Goal: Check status: Check status

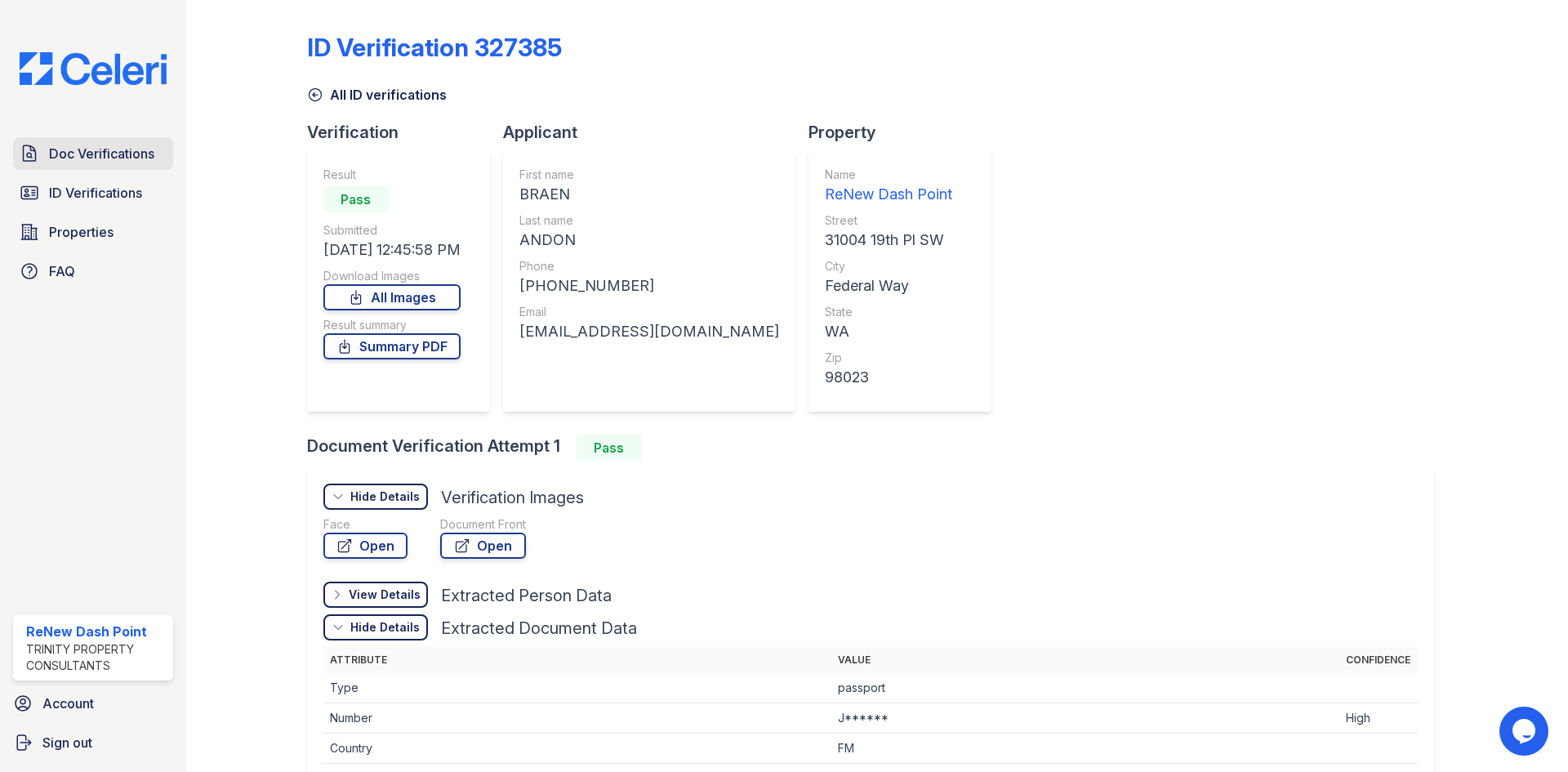
click at [119, 165] on link "Doc Verifications" at bounding box center [93, 154] width 160 height 33
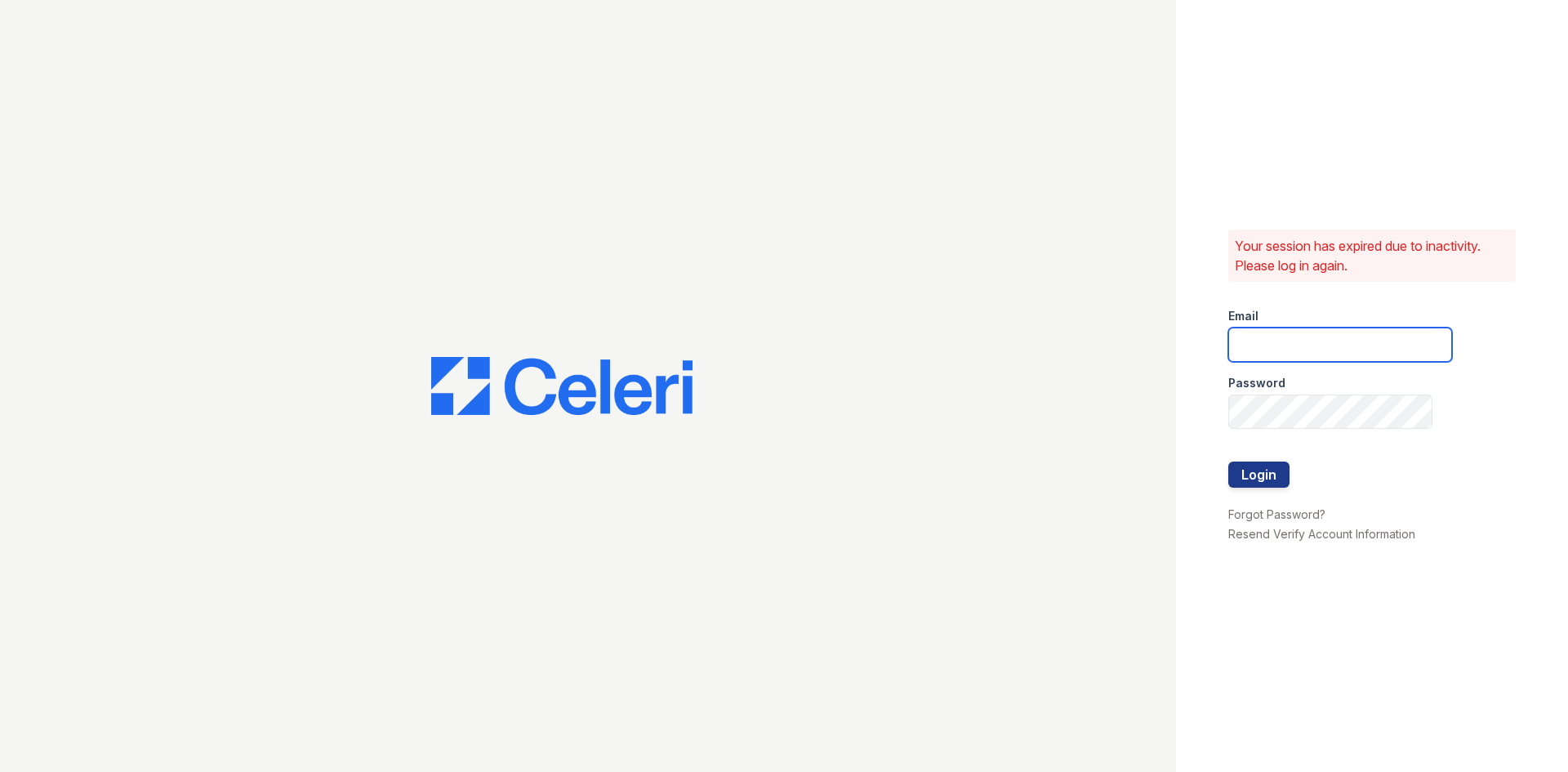
type input "renewdashpoint@trinity-pm.com"
click at [1256, 474] on button "Login" at bounding box center [1258, 474] width 62 height 26
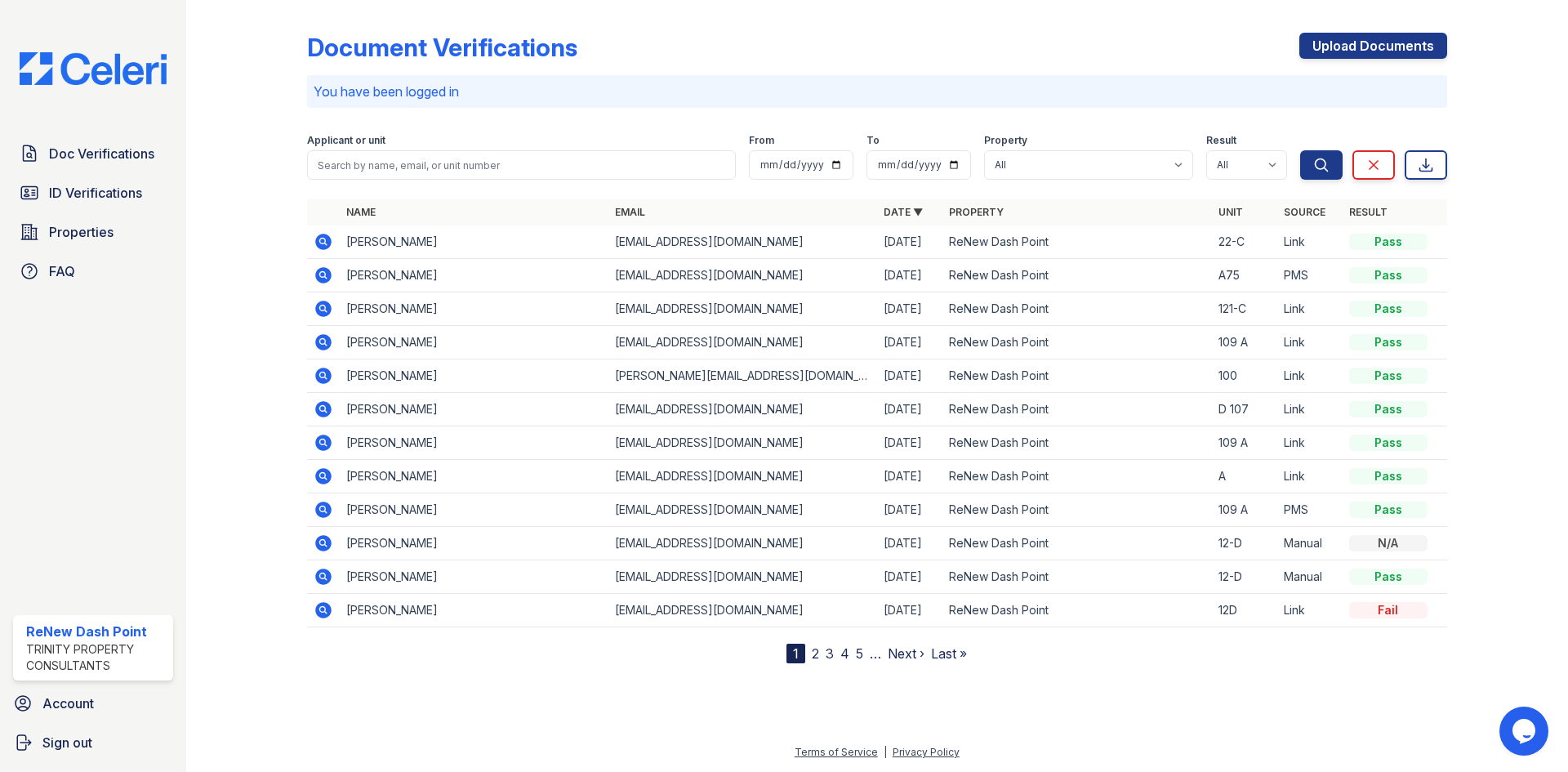
click at [320, 238] on icon at bounding box center [323, 241] width 16 height 16
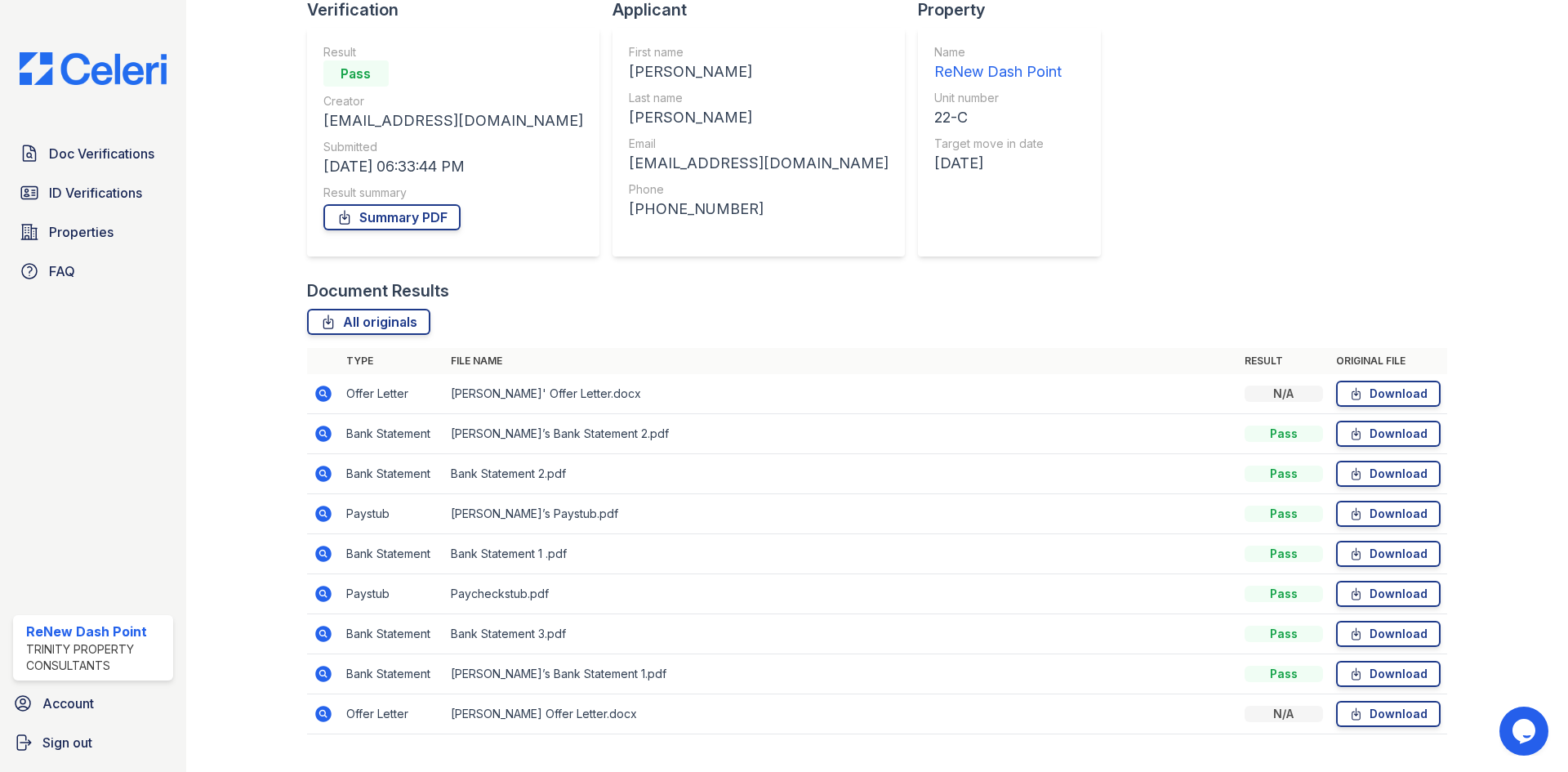
scroll to position [157, 0]
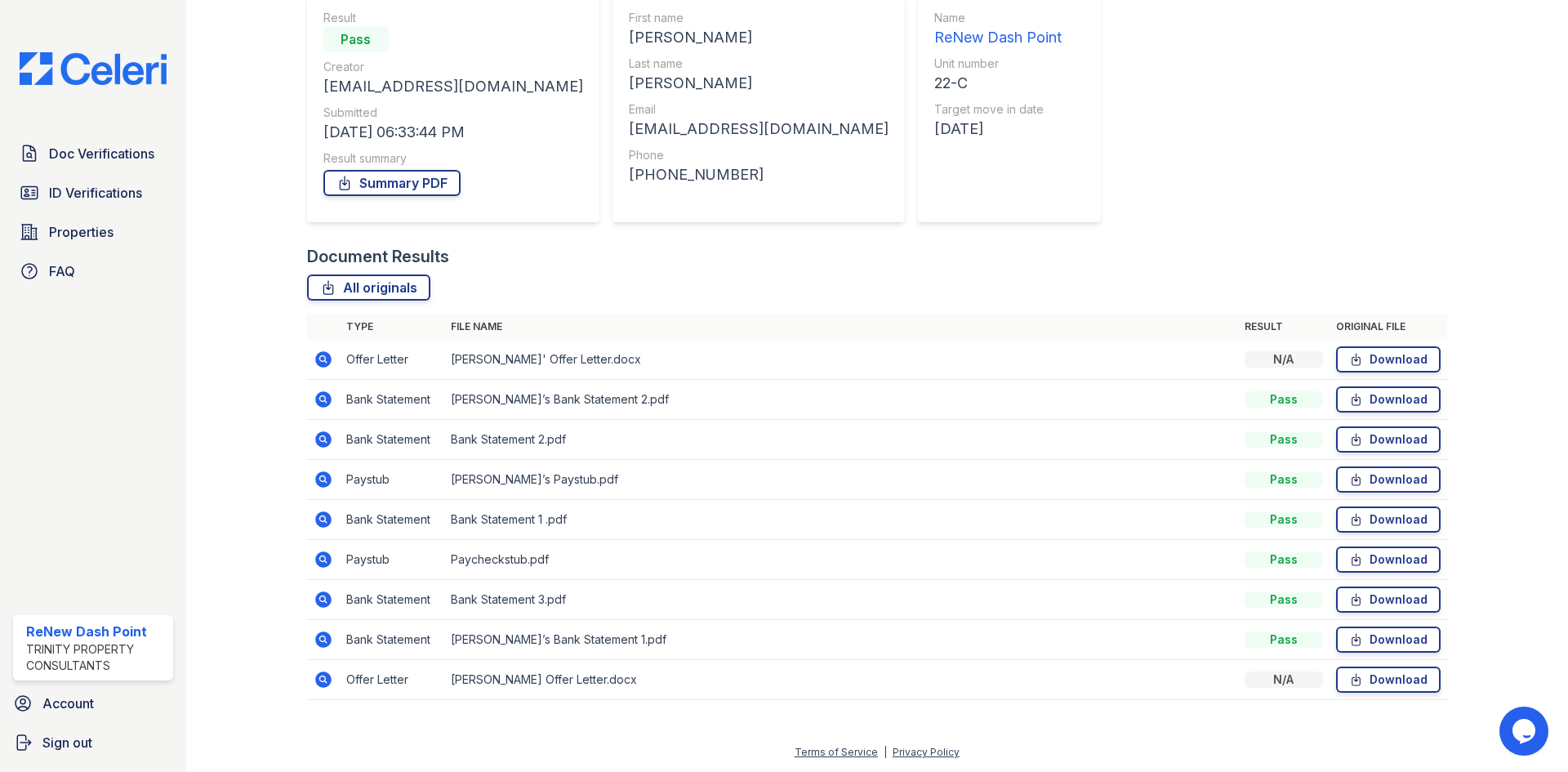
click at [326, 481] on icon at bounding box center [323, 479] width 16 height 16
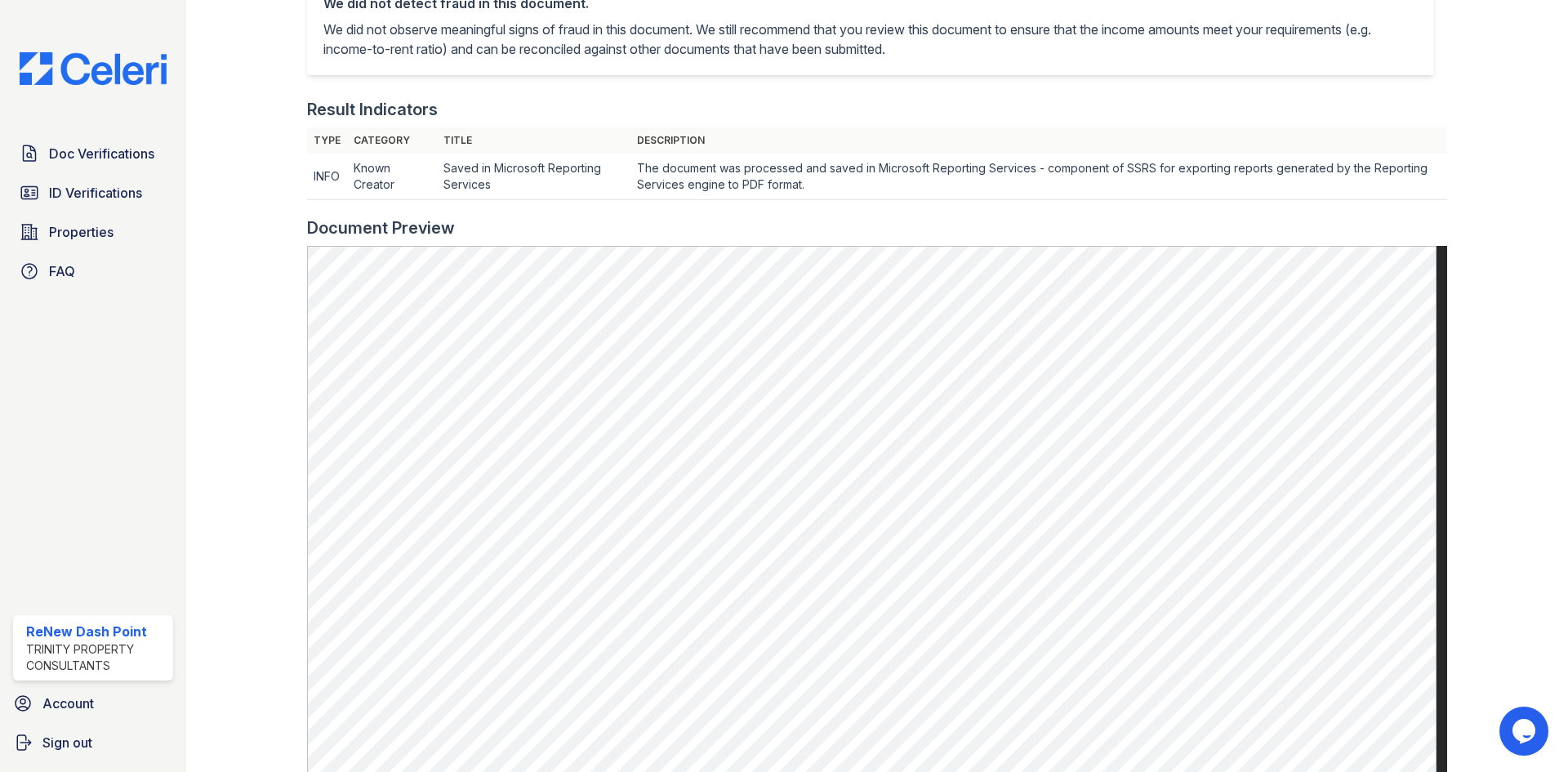
scroll to position [490, 0]
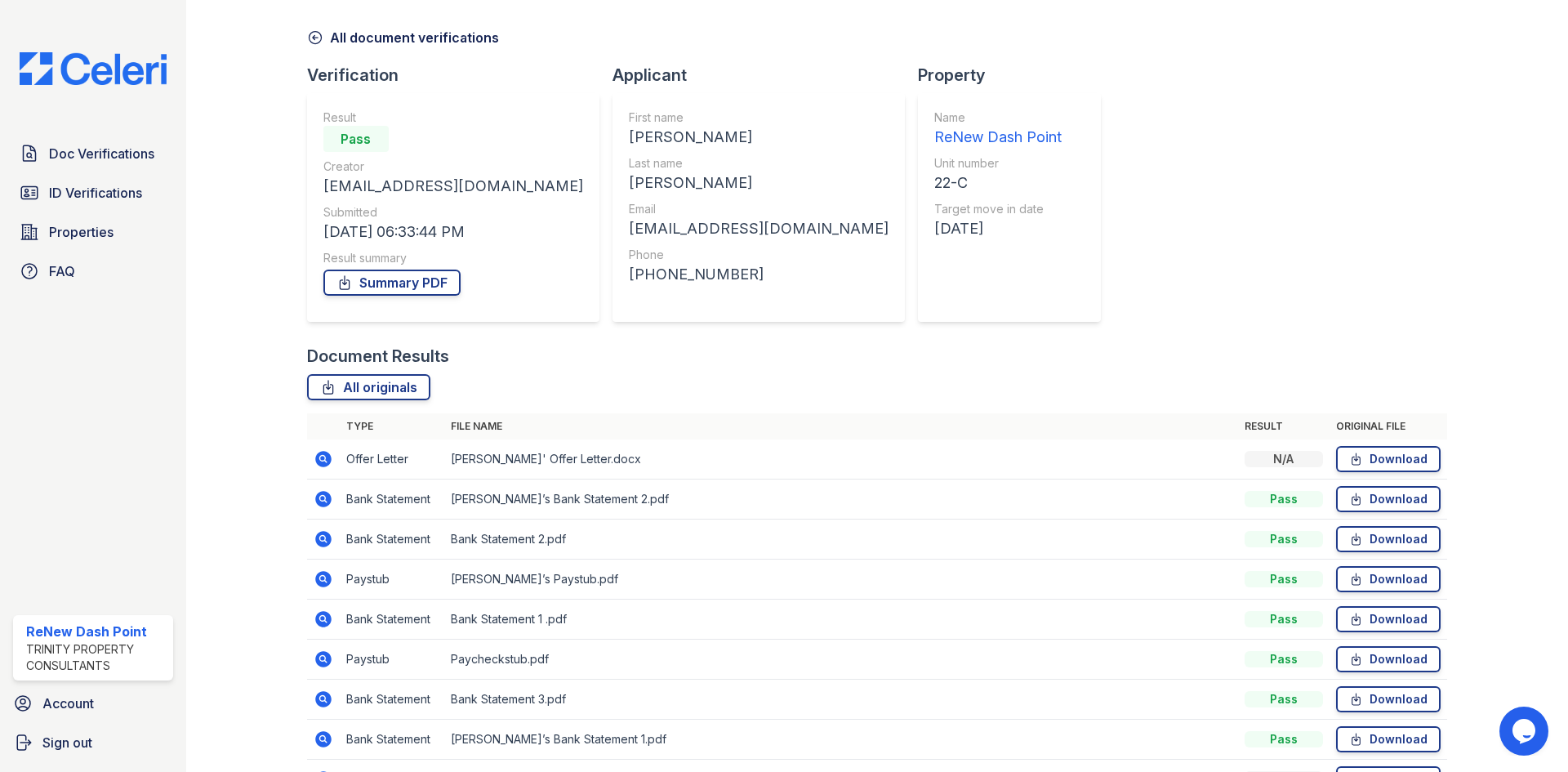
scroll to position [157, 0]
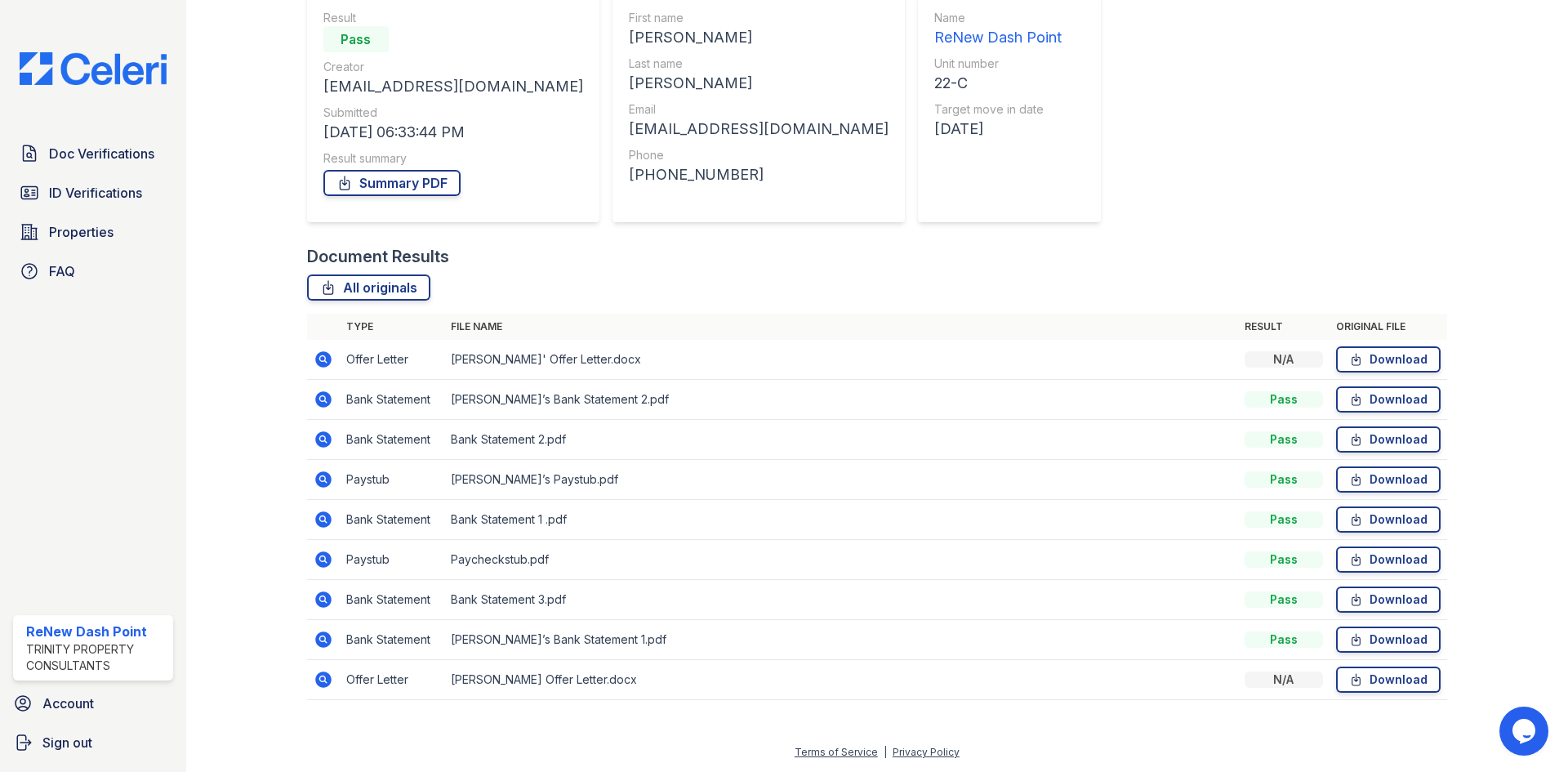
click at [317, 564] on icon at bounding box center [323, 559] width 16 height 16
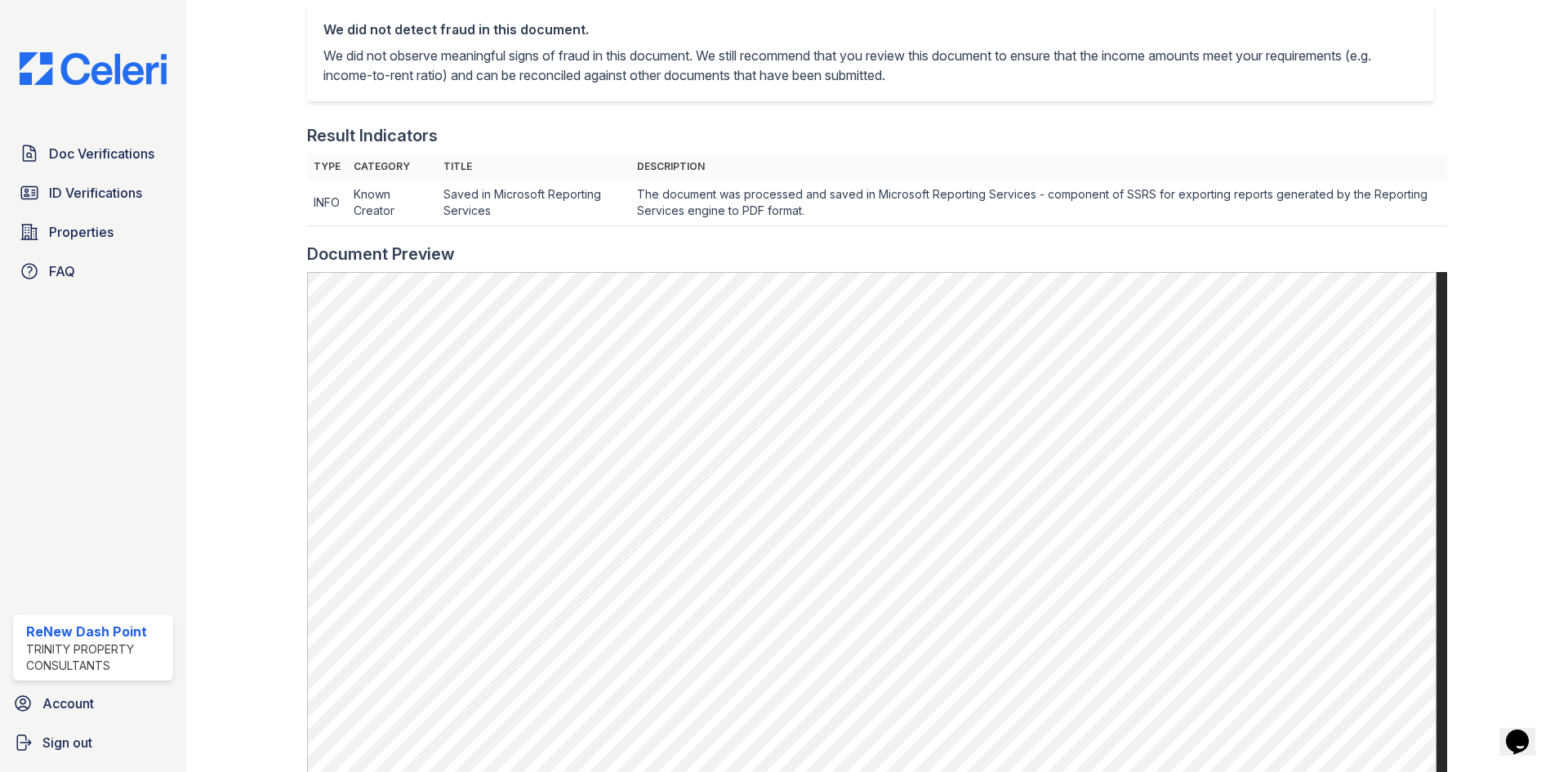
scroll to position [327, 0]
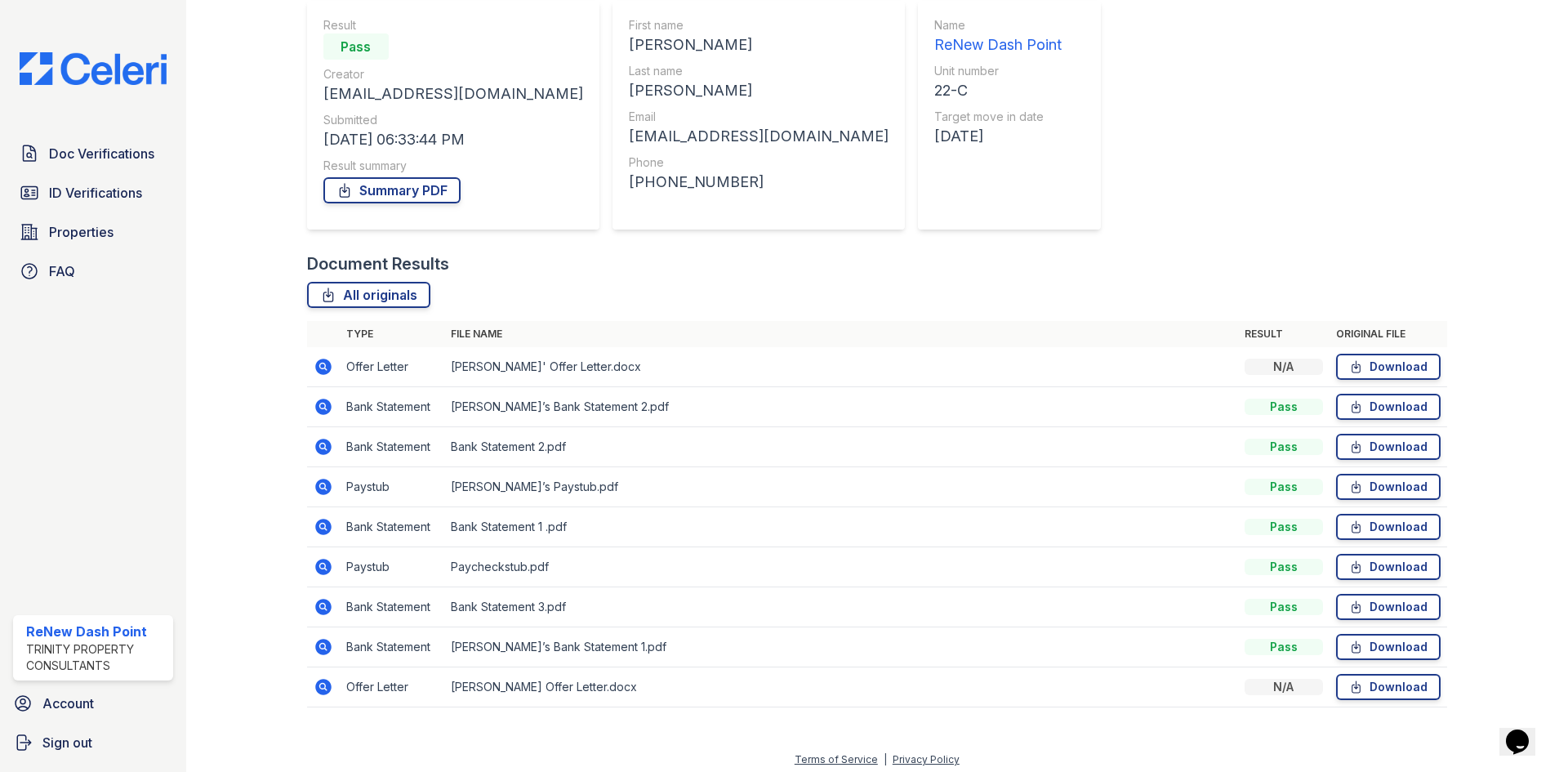
scroll to position [157, 0]
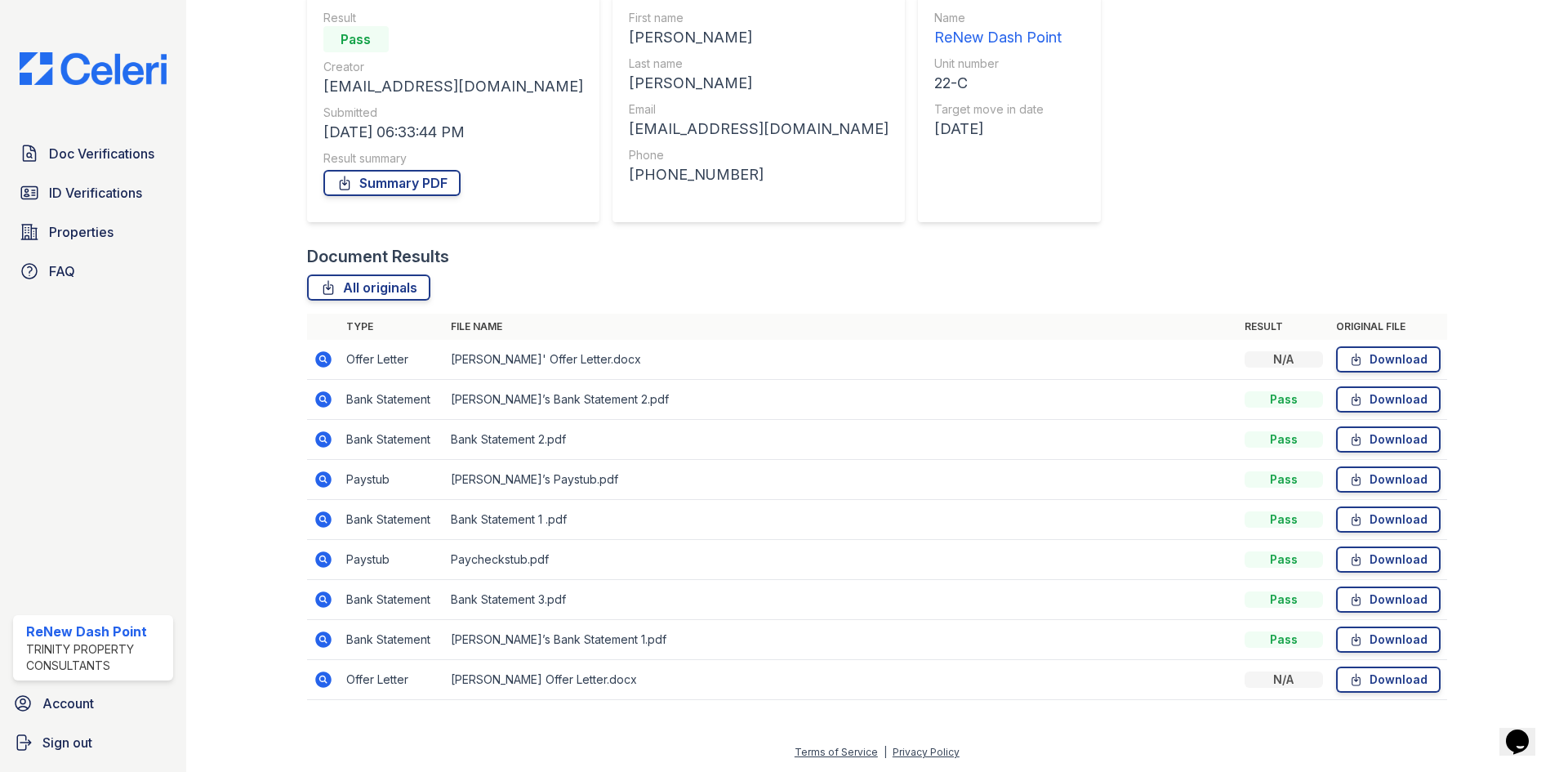
click at [314, 681] on icon at bounding box center [323, 679] width 20 height 20
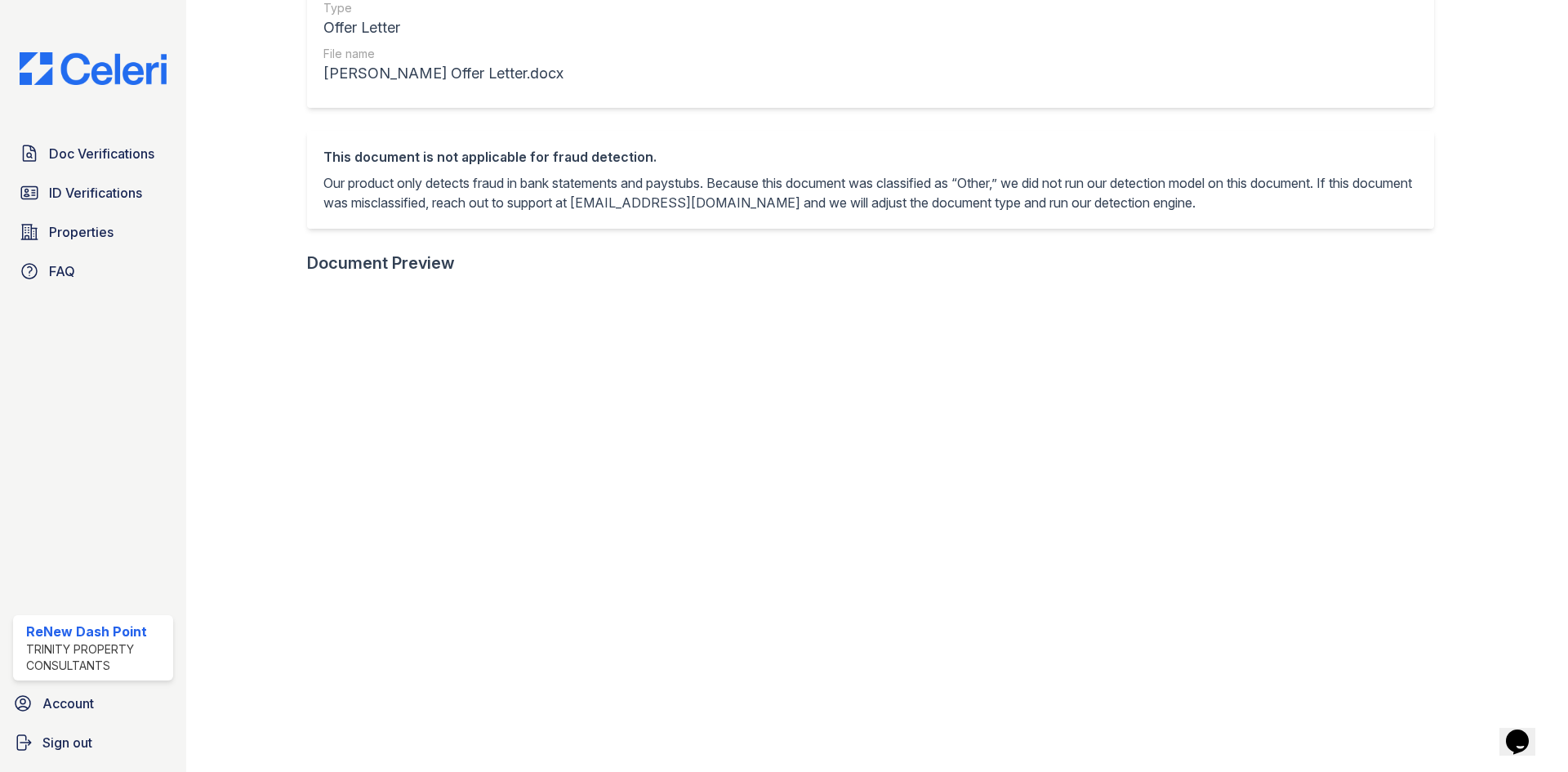
scroll to position [245, 0]
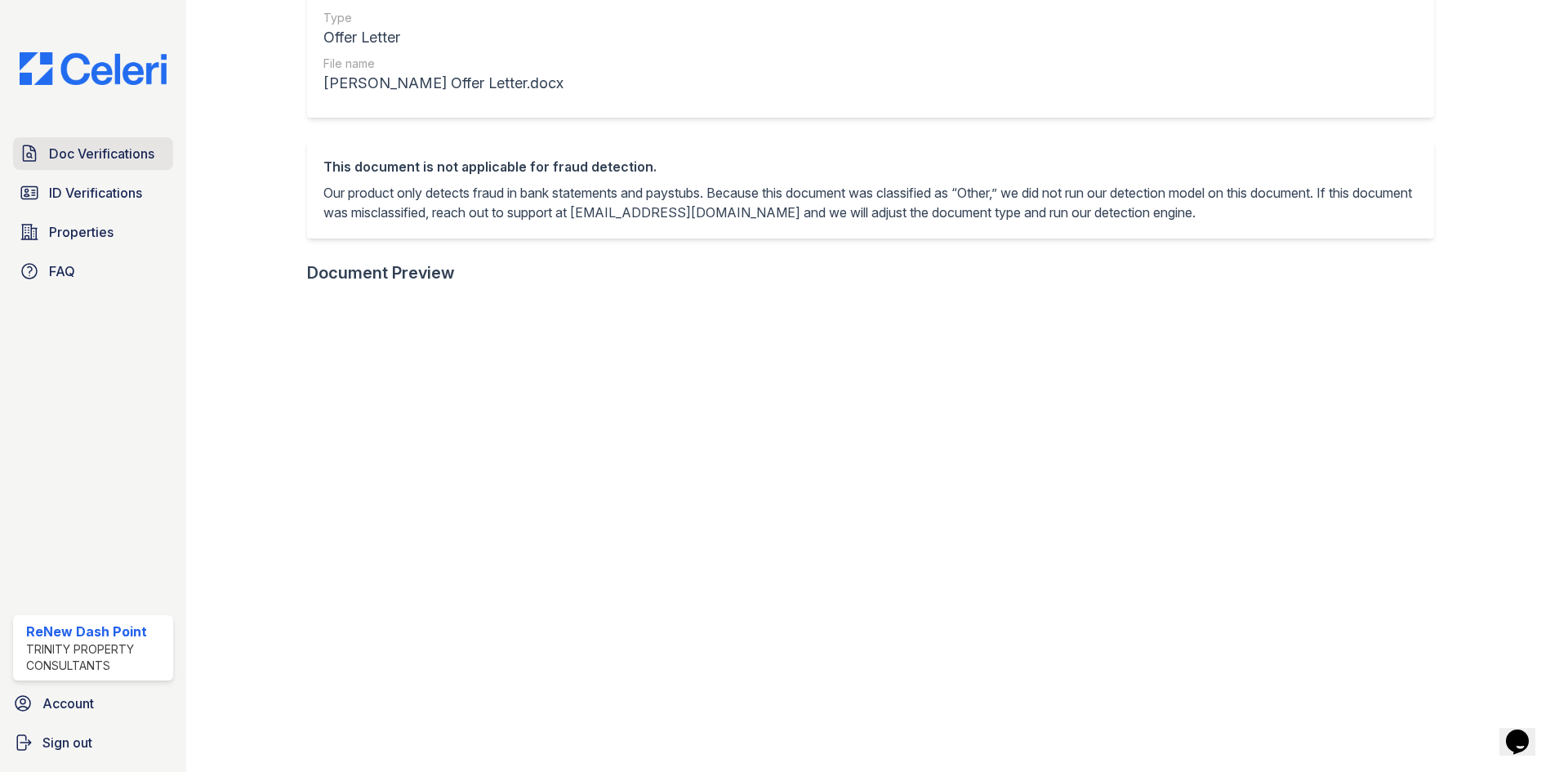
click at [109, 160] on span "Doc Verifications" at bounding box center [101, 154] width 105 height 20
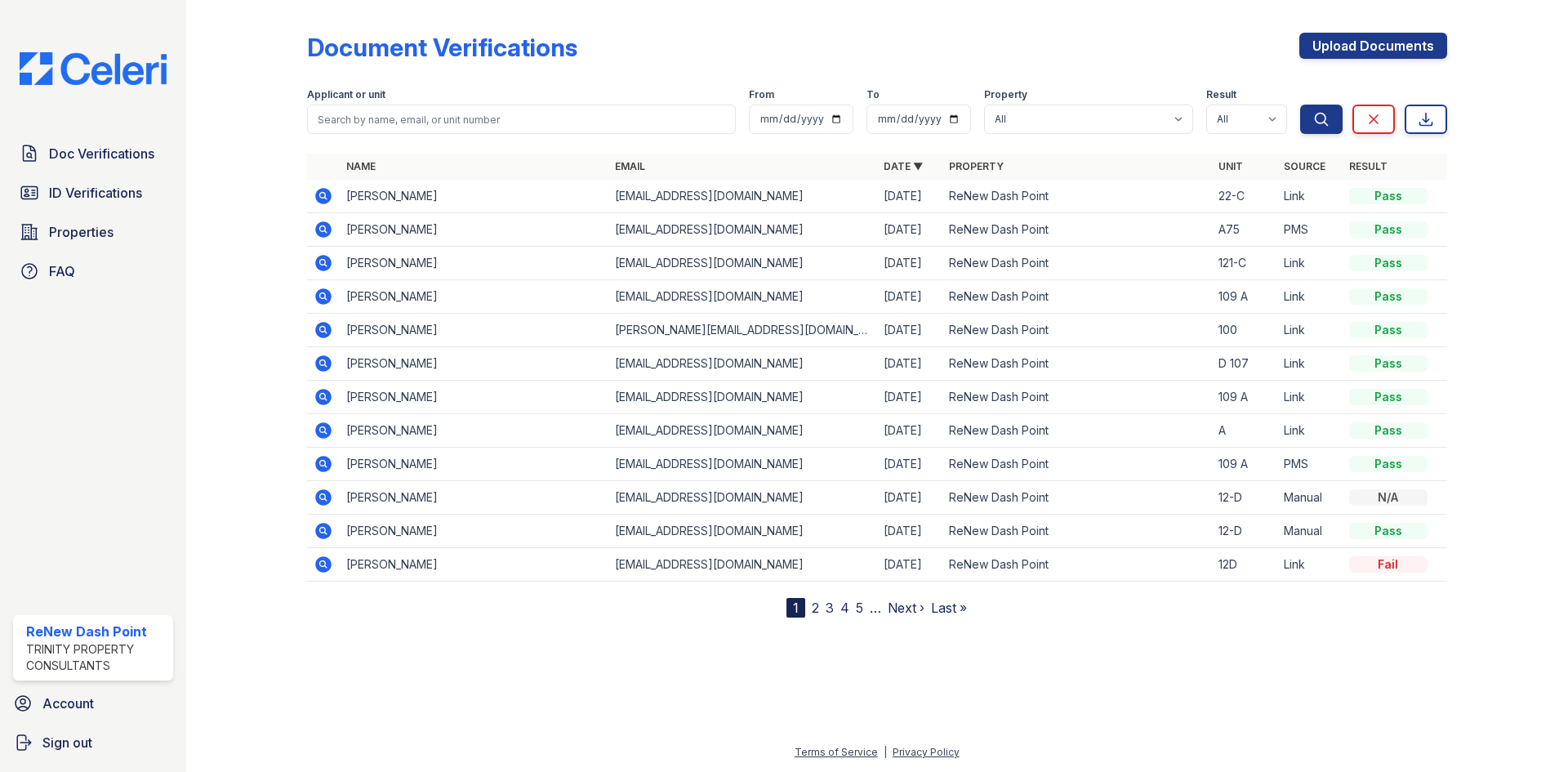
click at [322, 200] on icon at bounding box center [323, 196] width 16 height 16
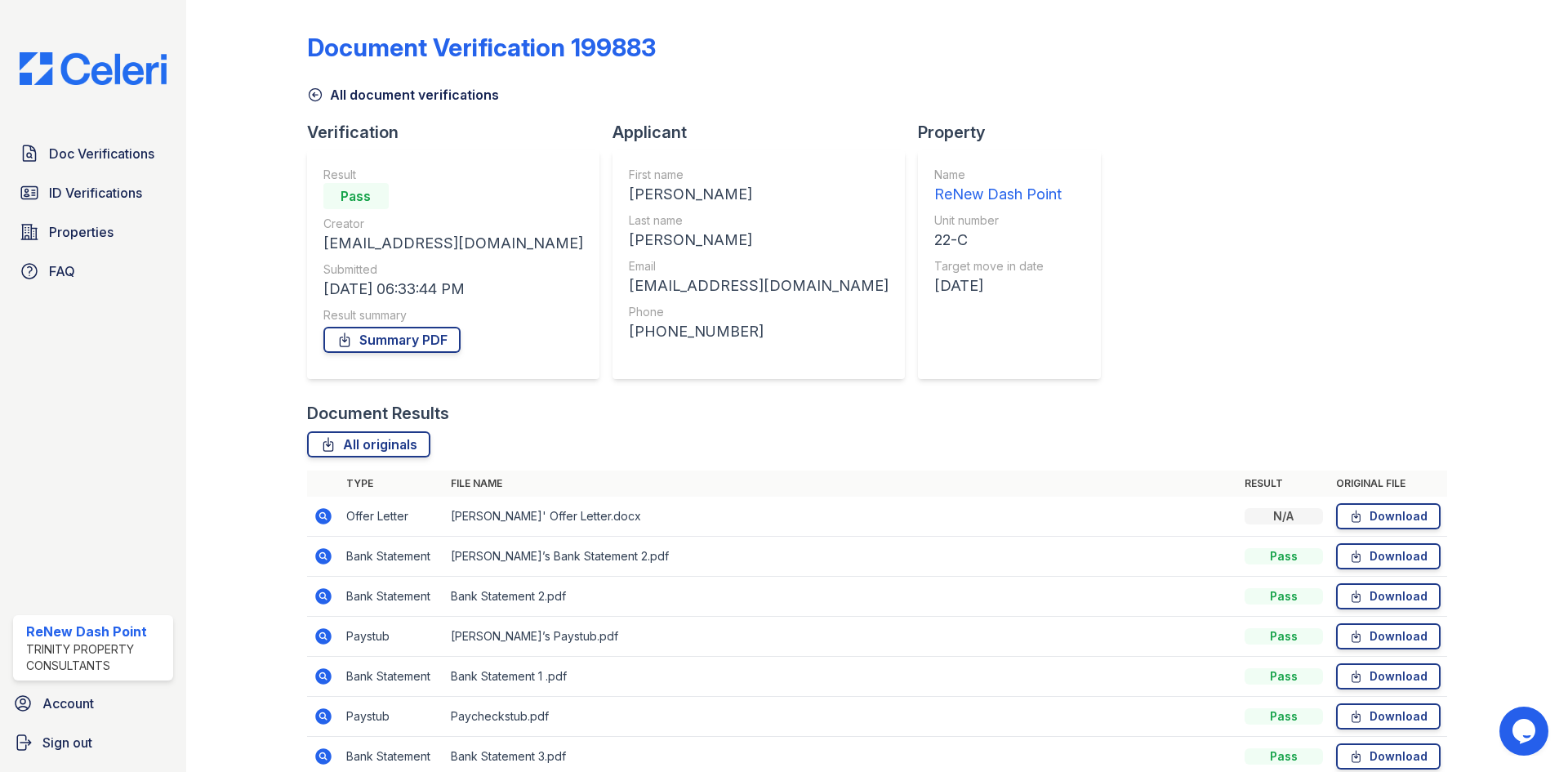
click at [326, 560] on icon at bounding box center [323, 556] width 16 height 16
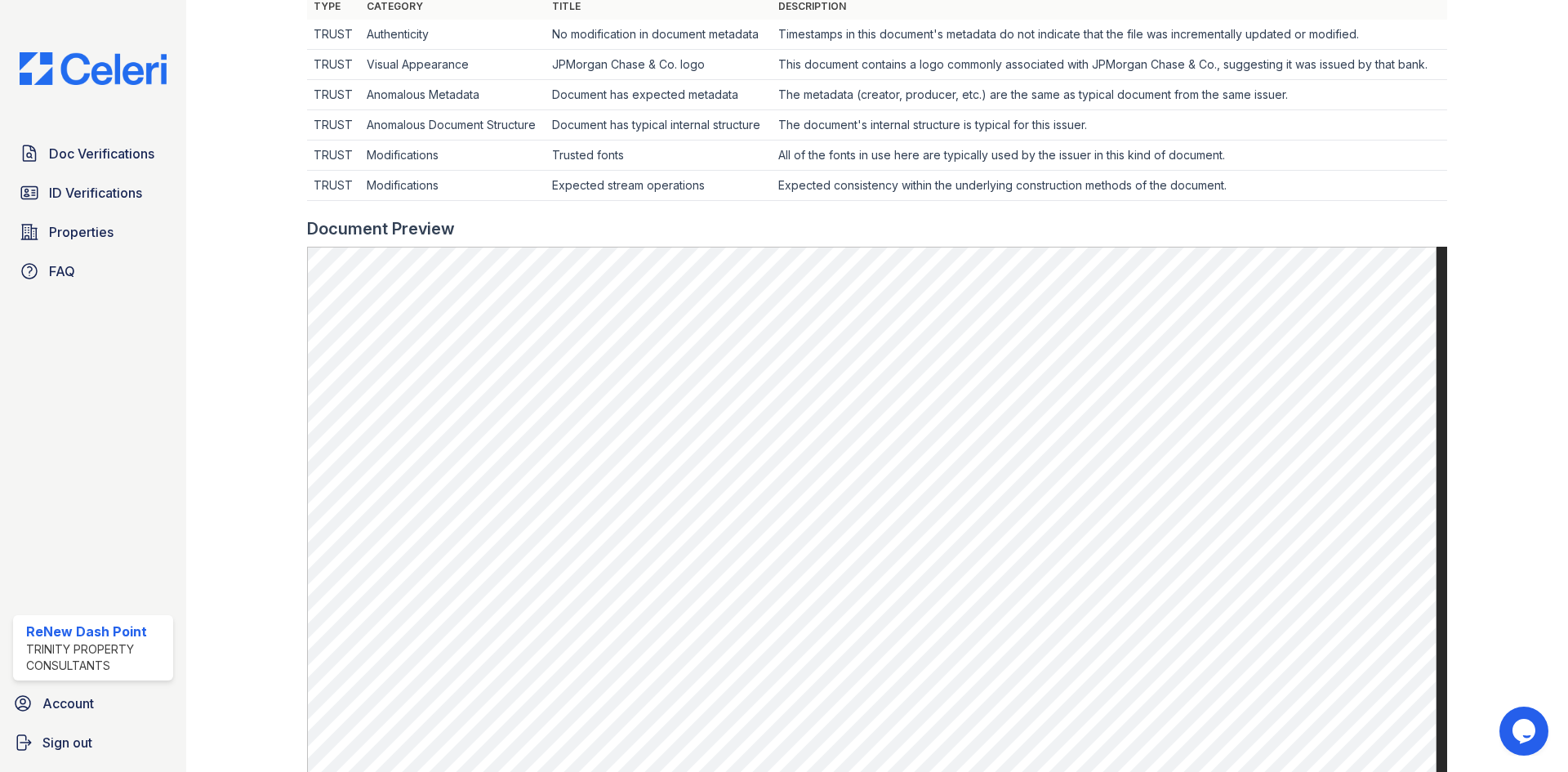
scroll to position [572, 0]
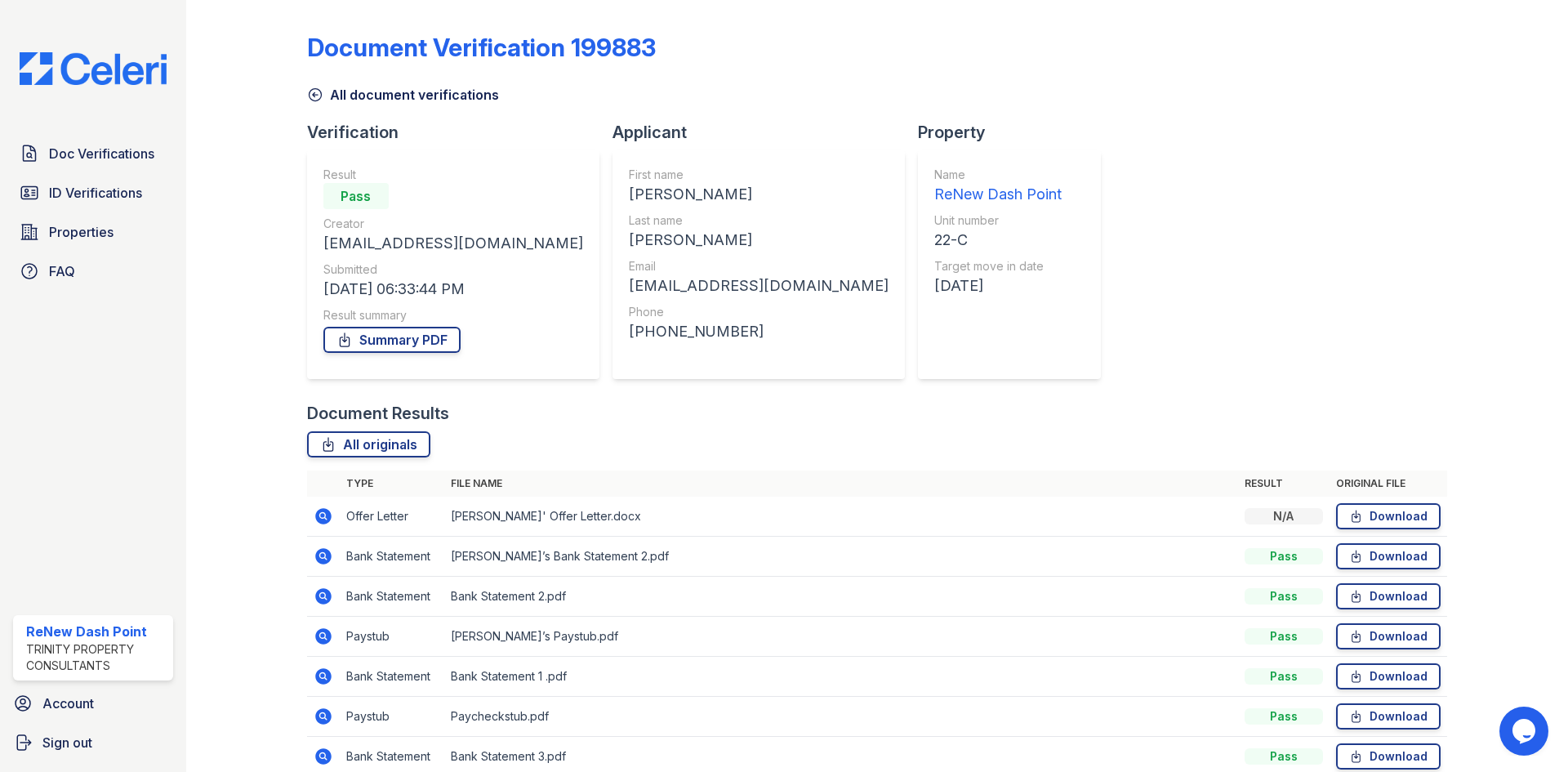
scroll to position [157, 0]
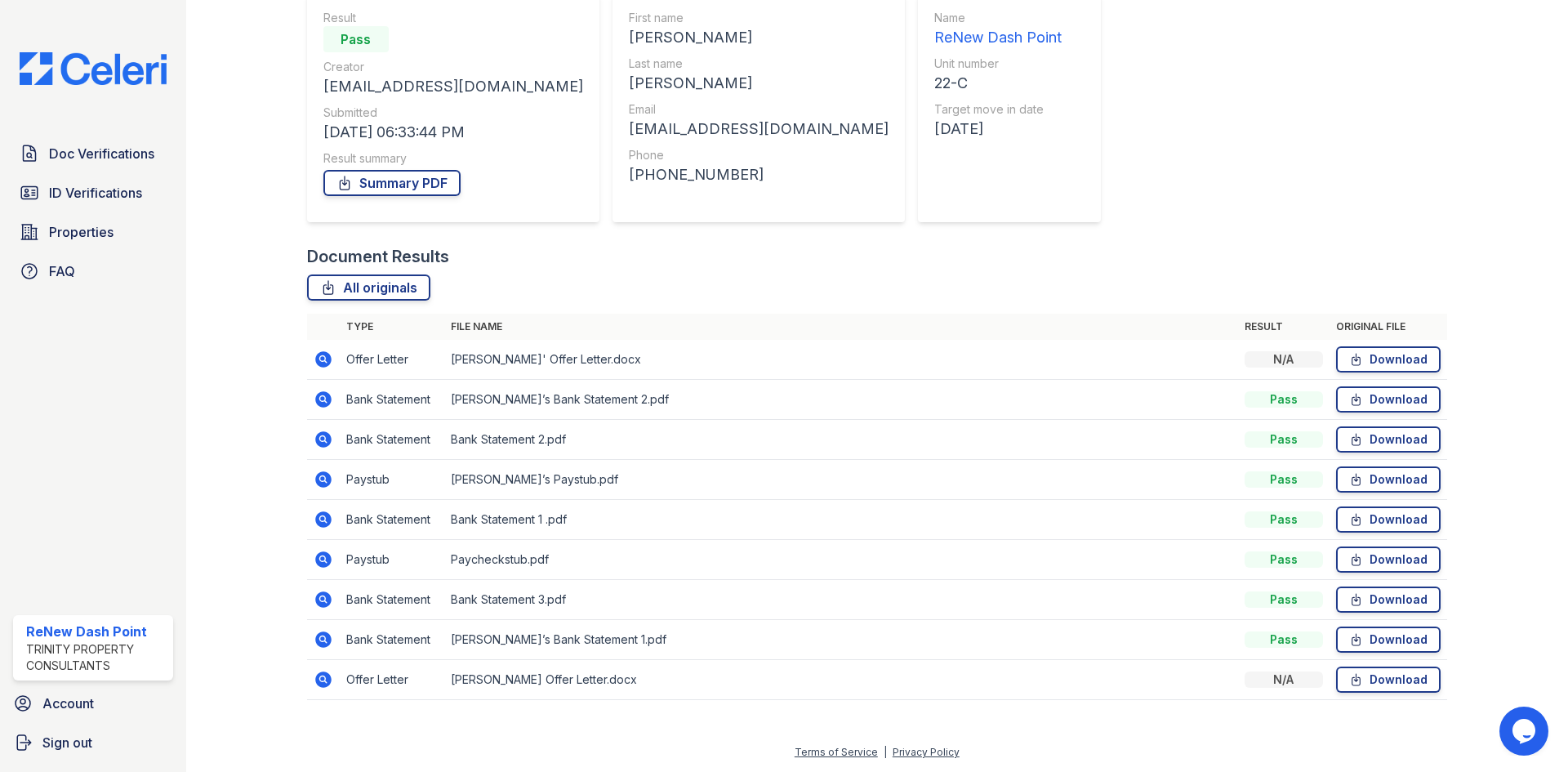
click at [315, 442] on icon at bounding box center [323, 439] width 20 height 20
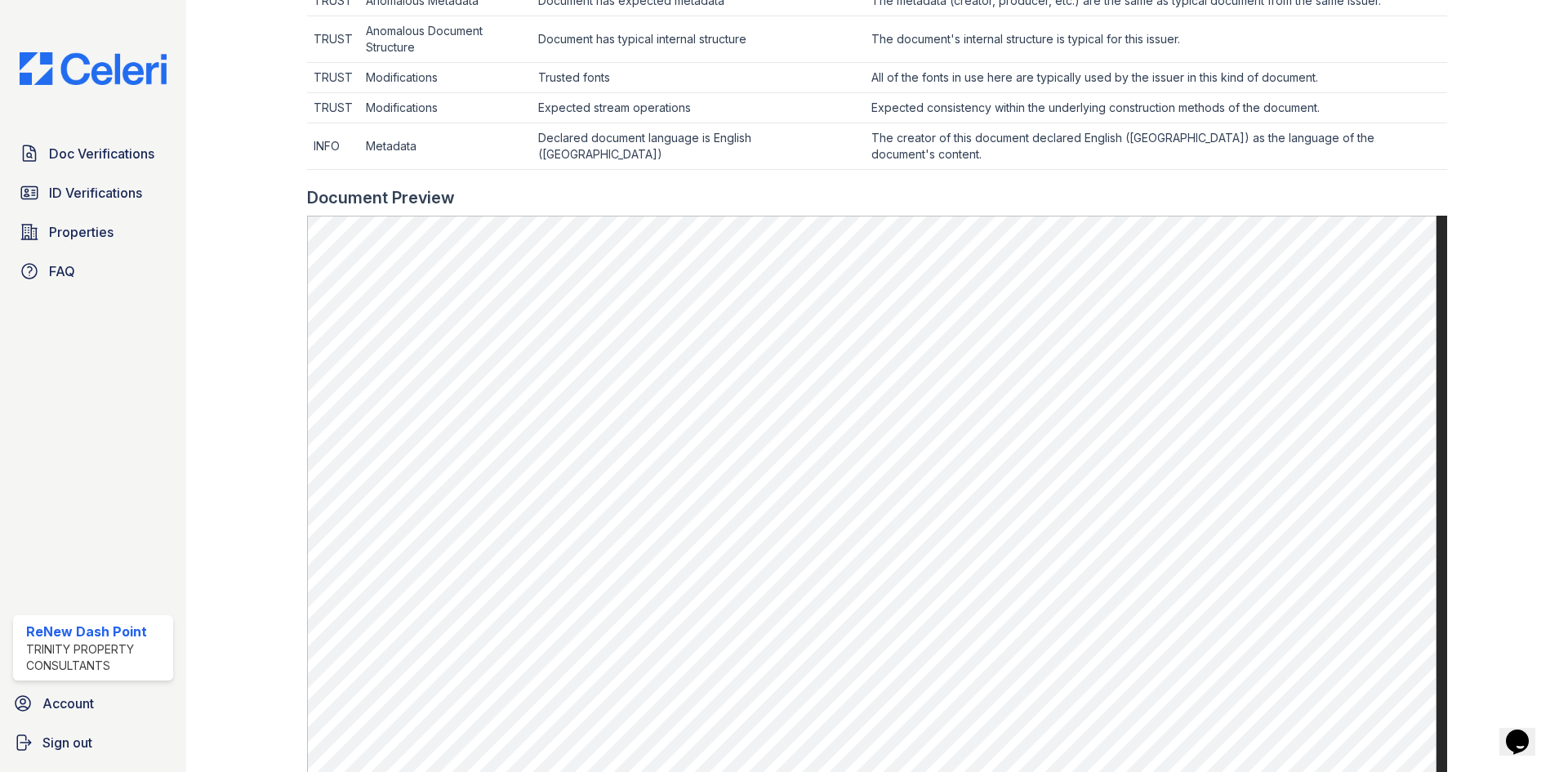
scroll to position [817, 0]
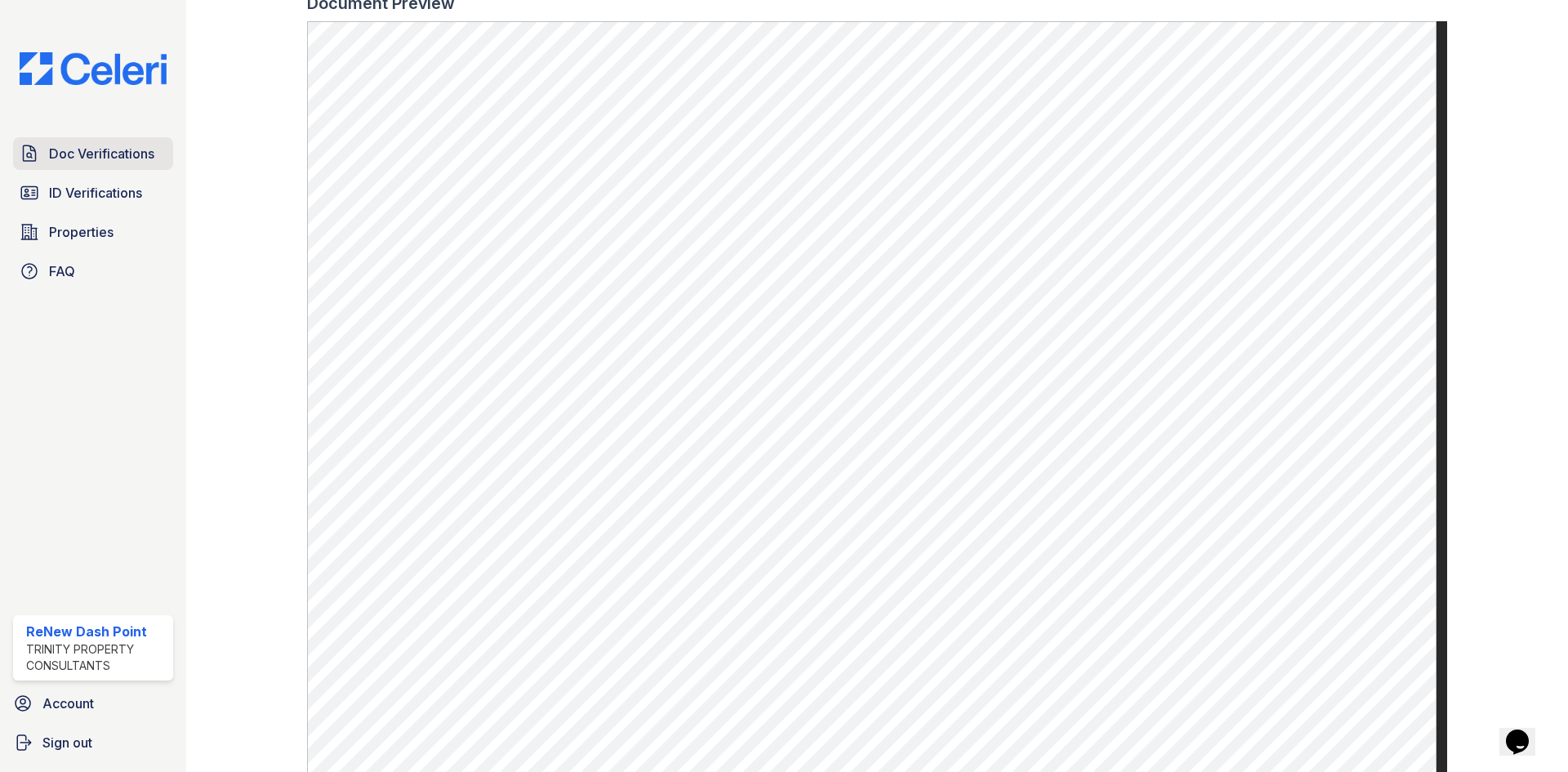
click at [54, 165] on link "Doc Verifications" at bounding box center [93, 154] width 160 height 33
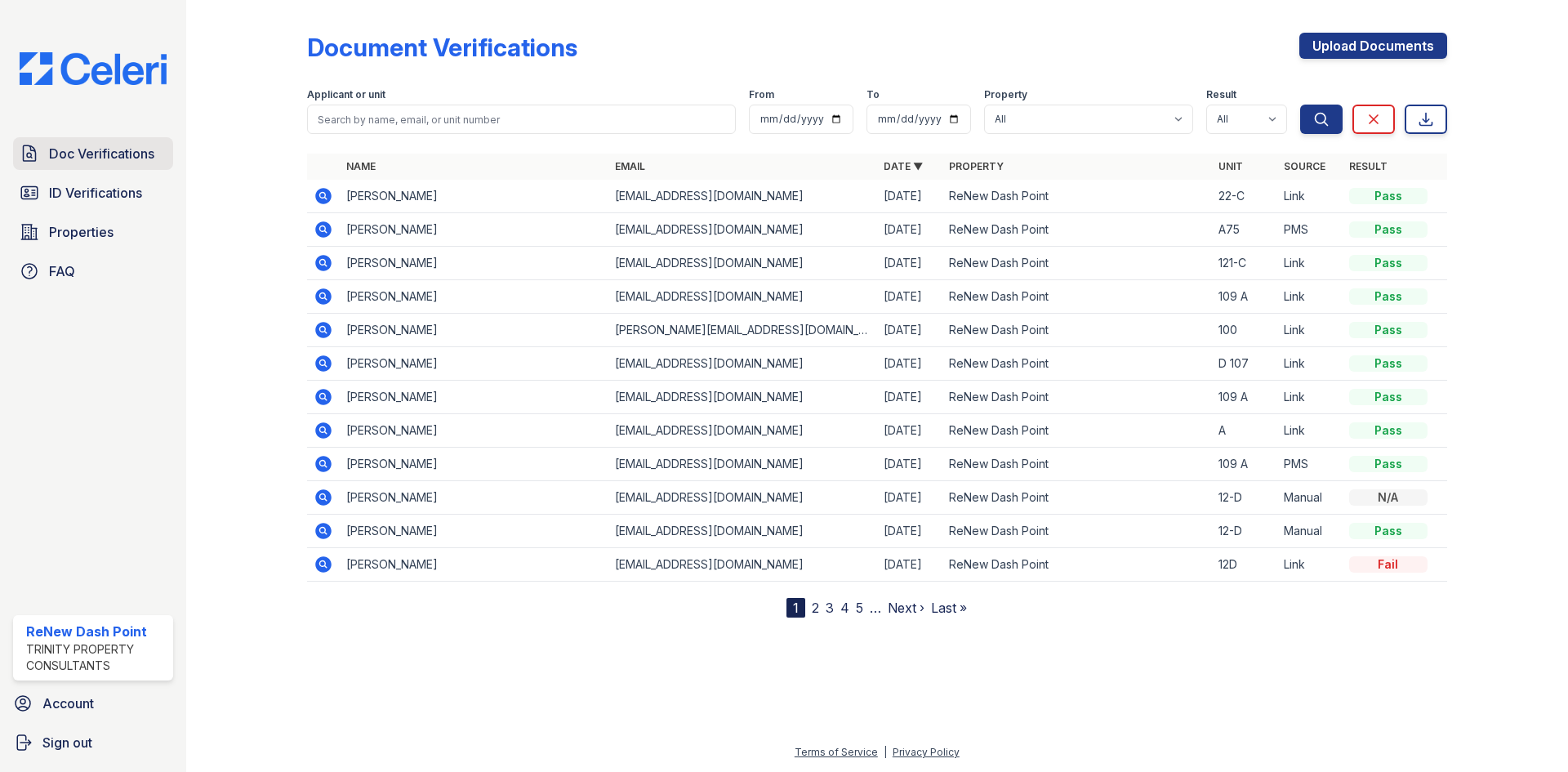
click at [82, 160] on span "Doc Verifications" at bounding box center [101, 154] width 105 height 20
click at [316, 197] on icon at bounding box center [323, 196] width 16 height 16
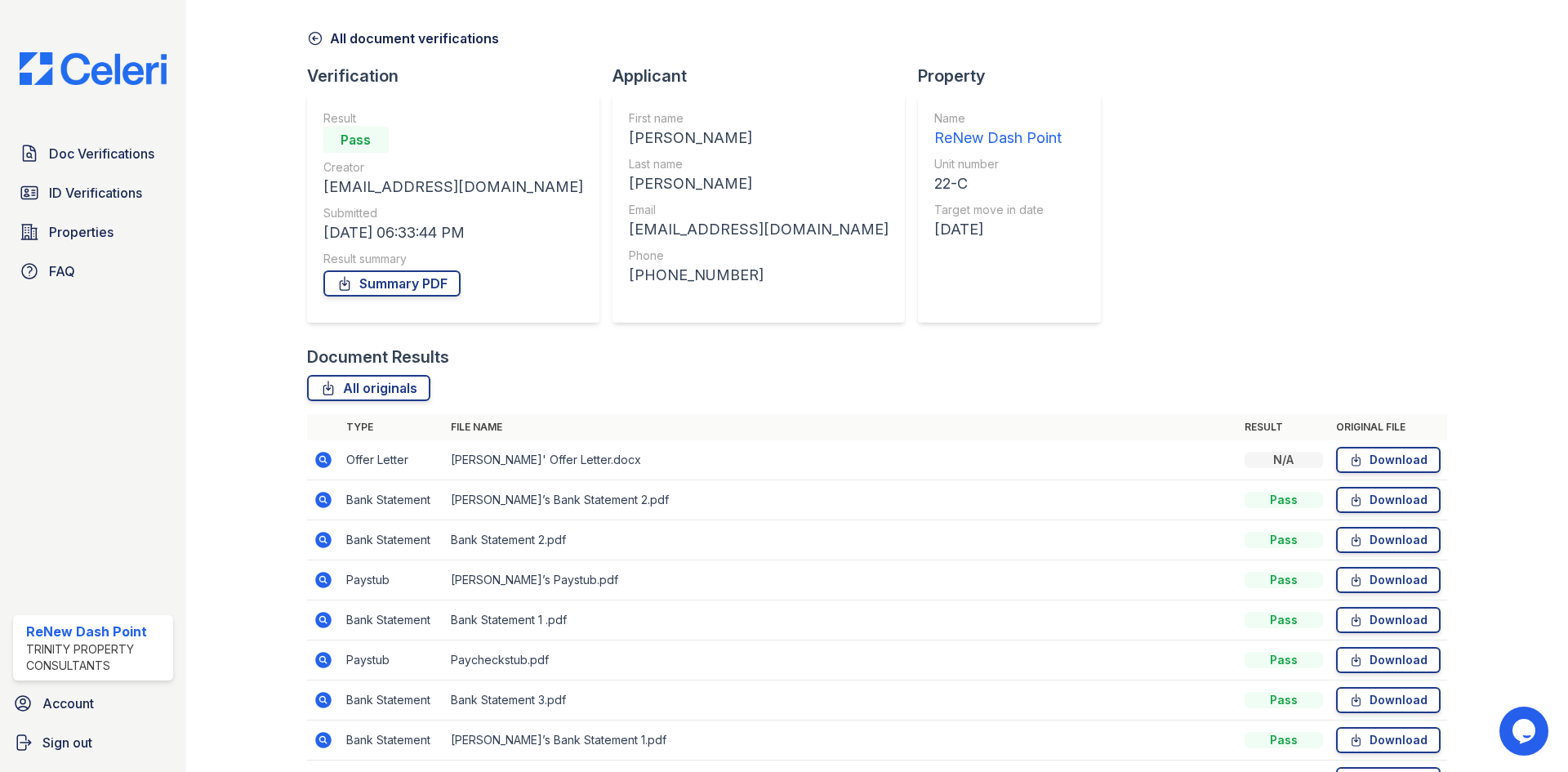
scroll to position [82, 0]
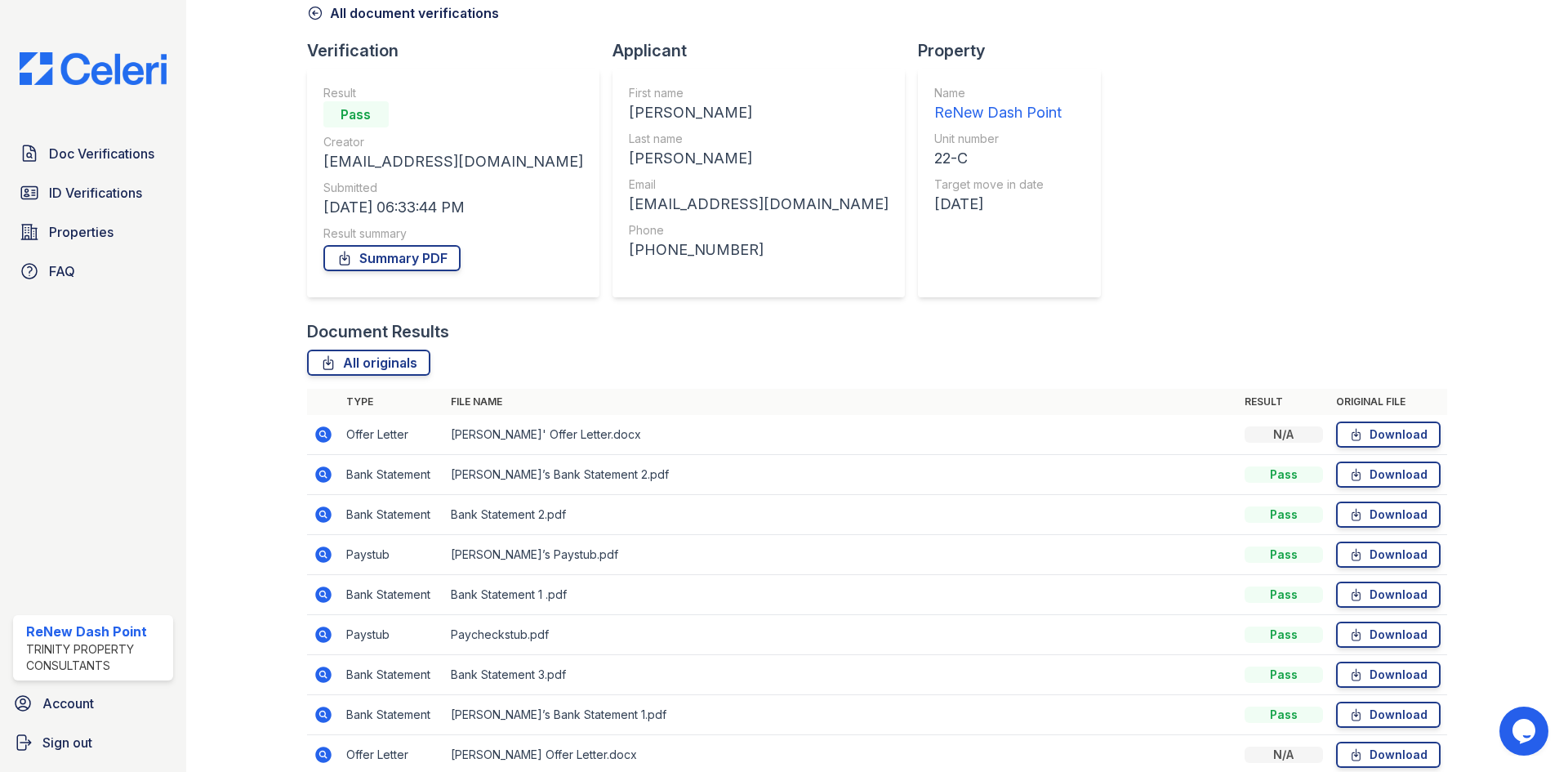
click at [319, 435] on icon at bounding box center [323, 435] width 20 height 20
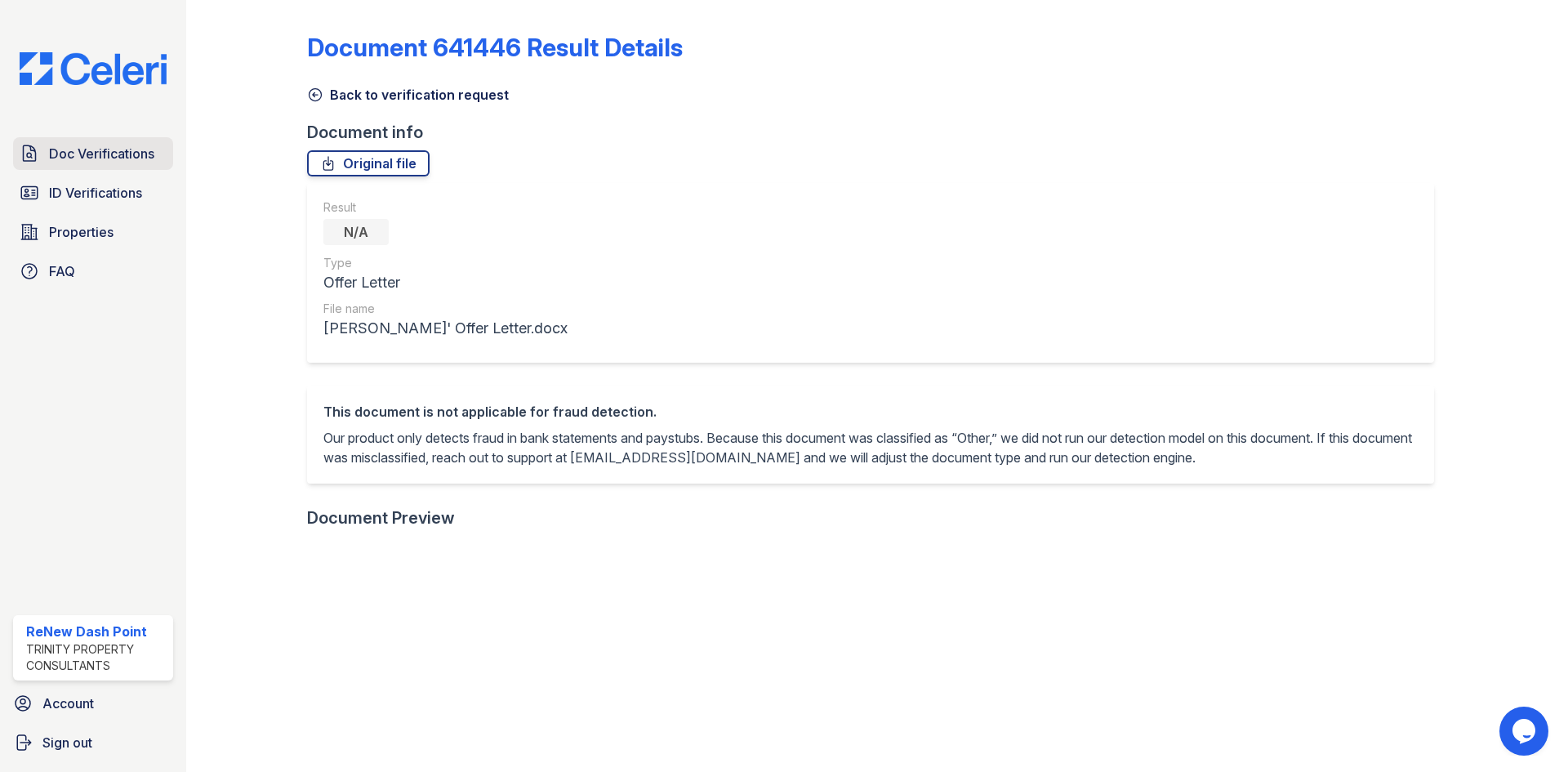
click at [102, 150] on span "Doc Verifications" at bounding box center [101, 154] width 105 height 20
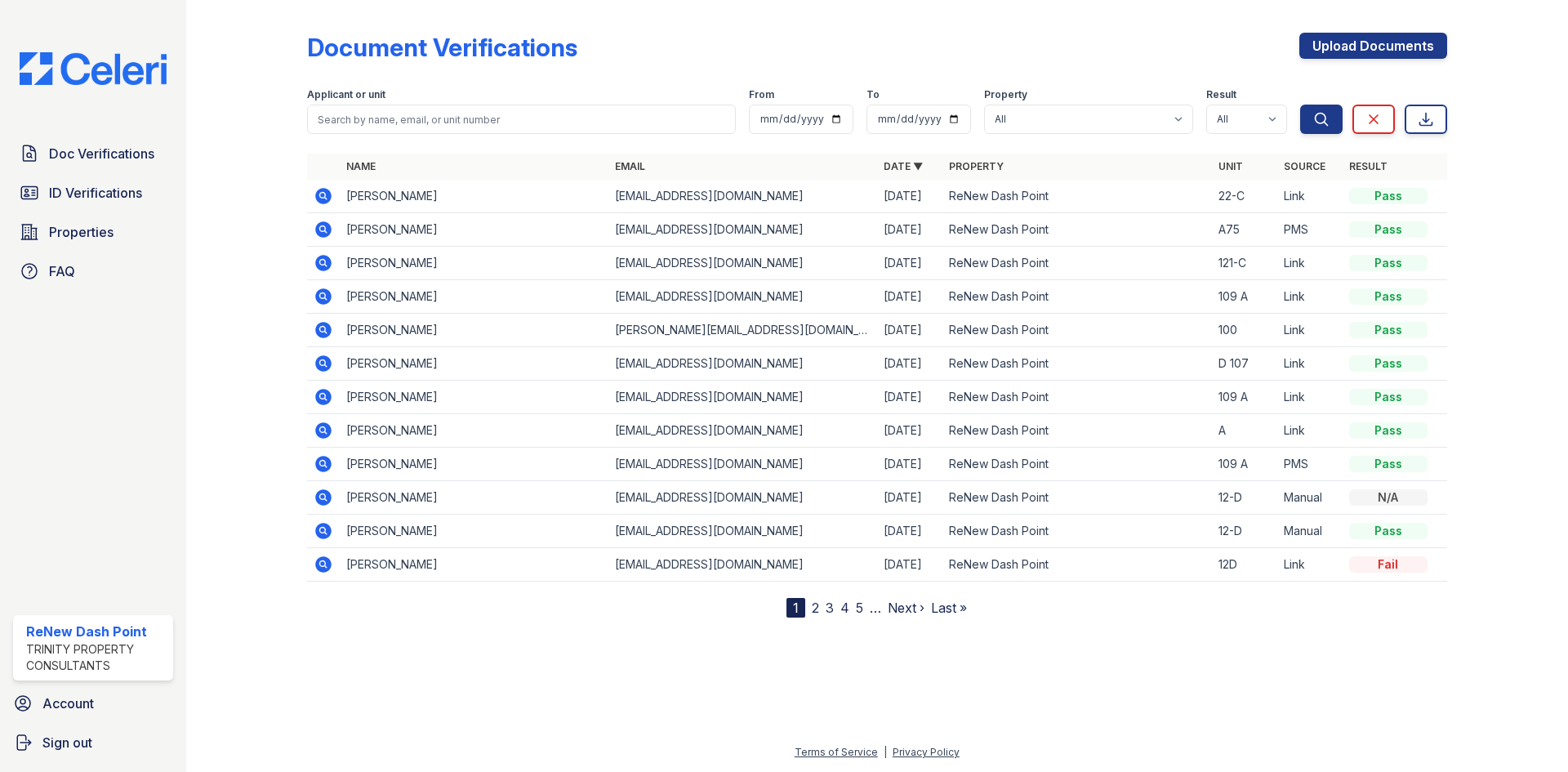
click at [322, 198] on icon at bounding box center [323, 196] width 20 height 20
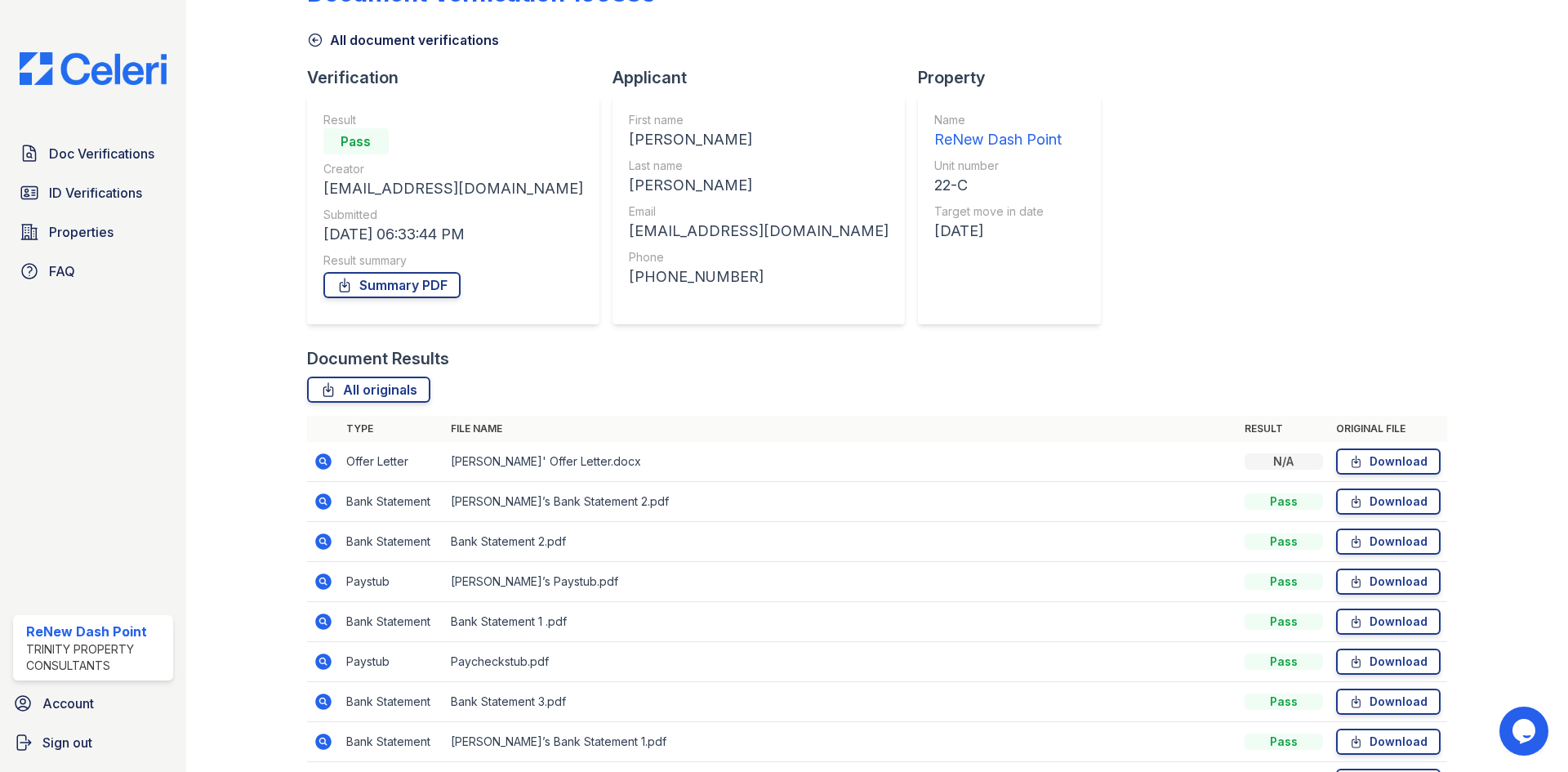
scroll to position [82, 0]
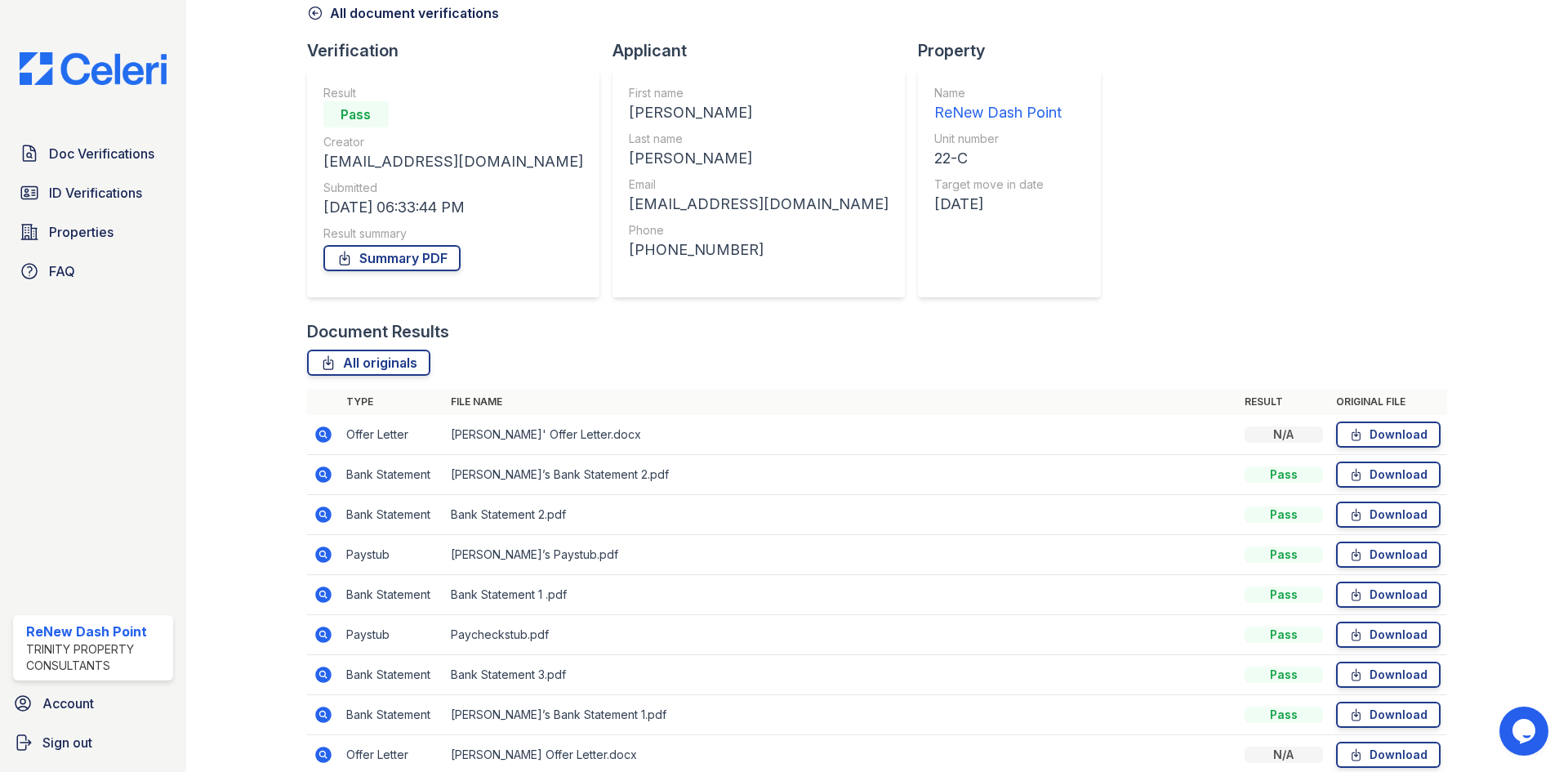
click at [316, 426] on icon at bounding box center [323, 435] width 20 height 20
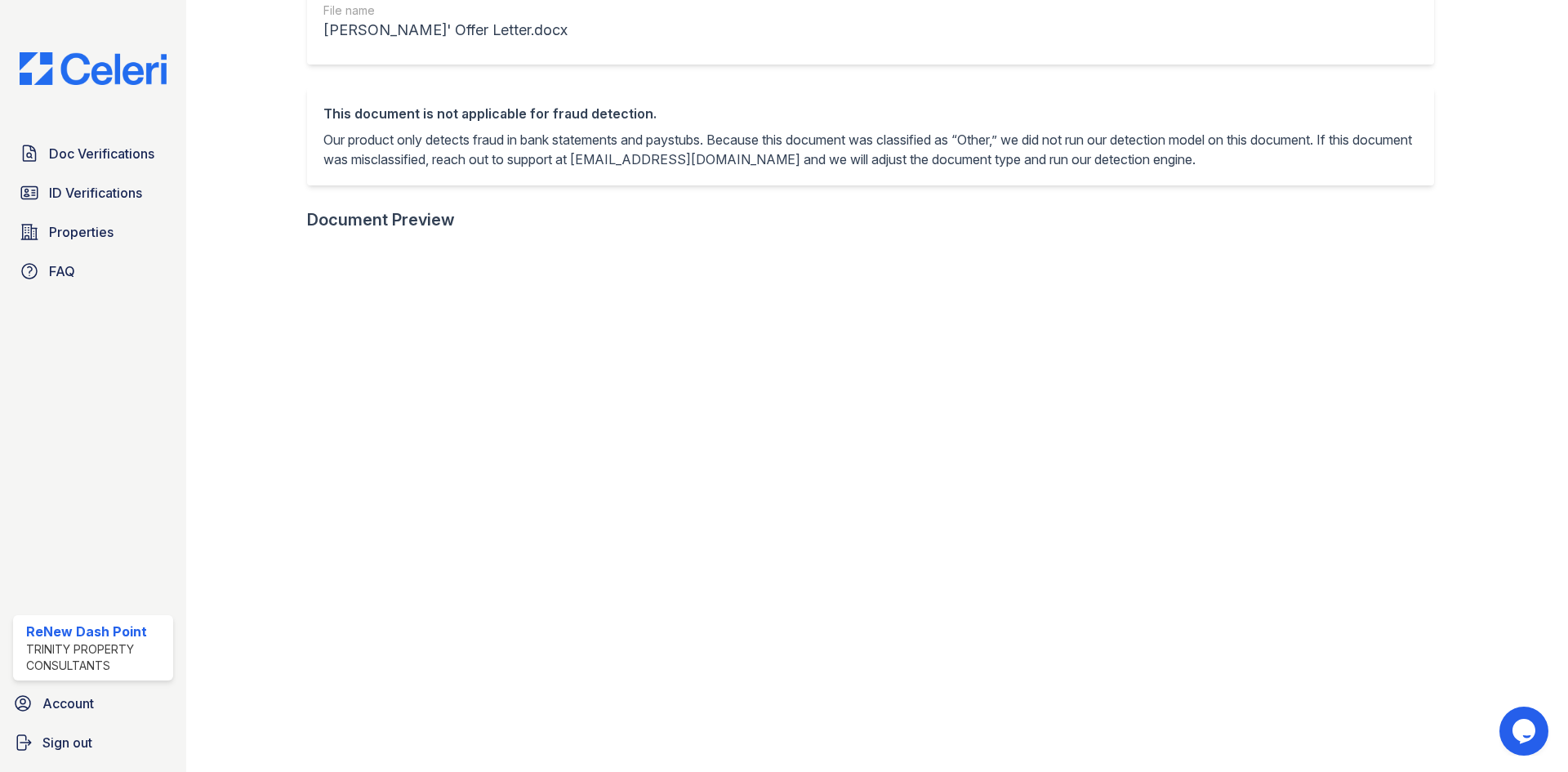
scroll to position [327, 0]
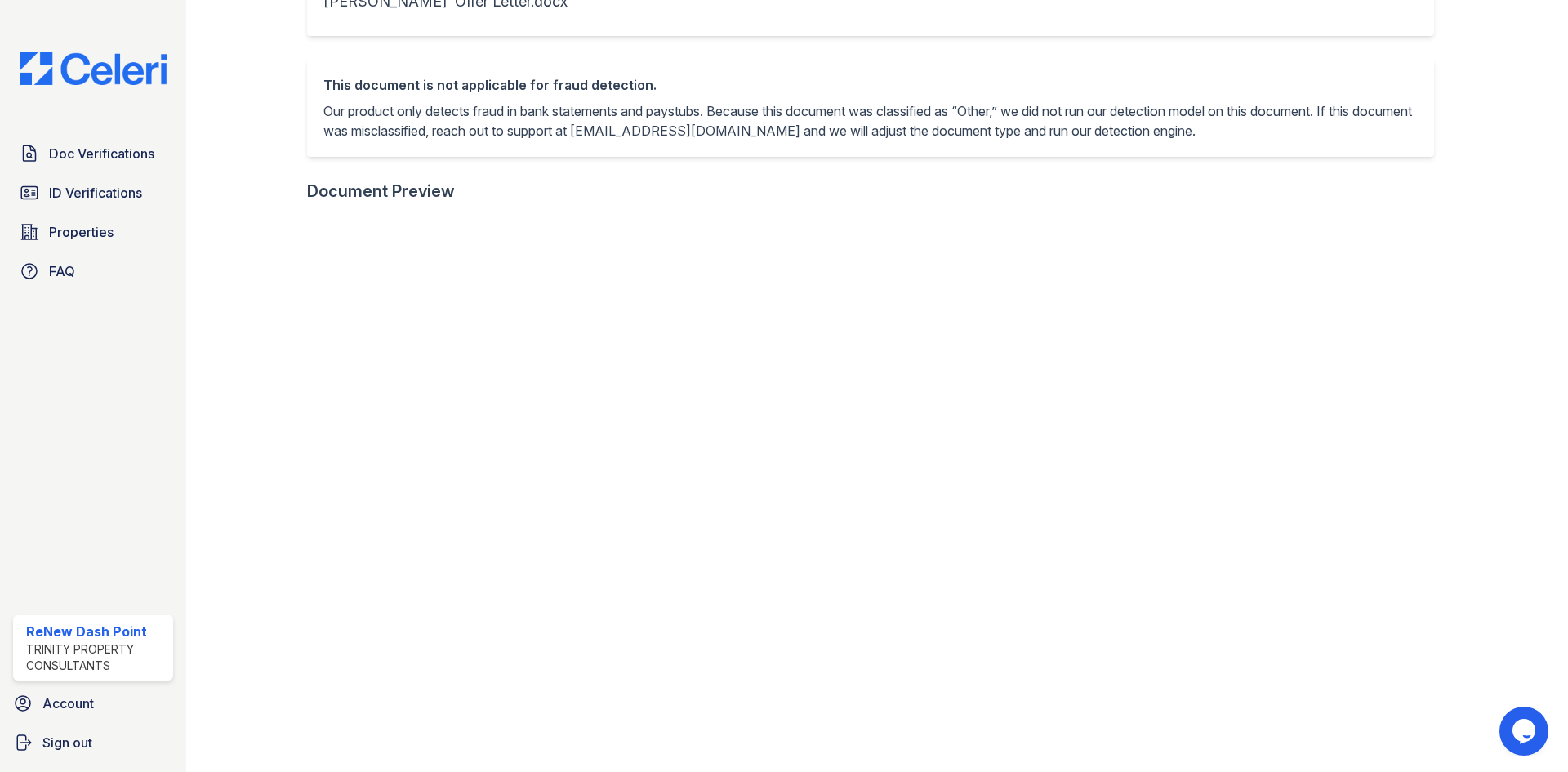
click at [238, 358] on div at bounding box center [259, 330] width 95 height 1301
click at [116, 144] on link "Doc Verifications" at bounding box center [93, 154] width 160 height 33
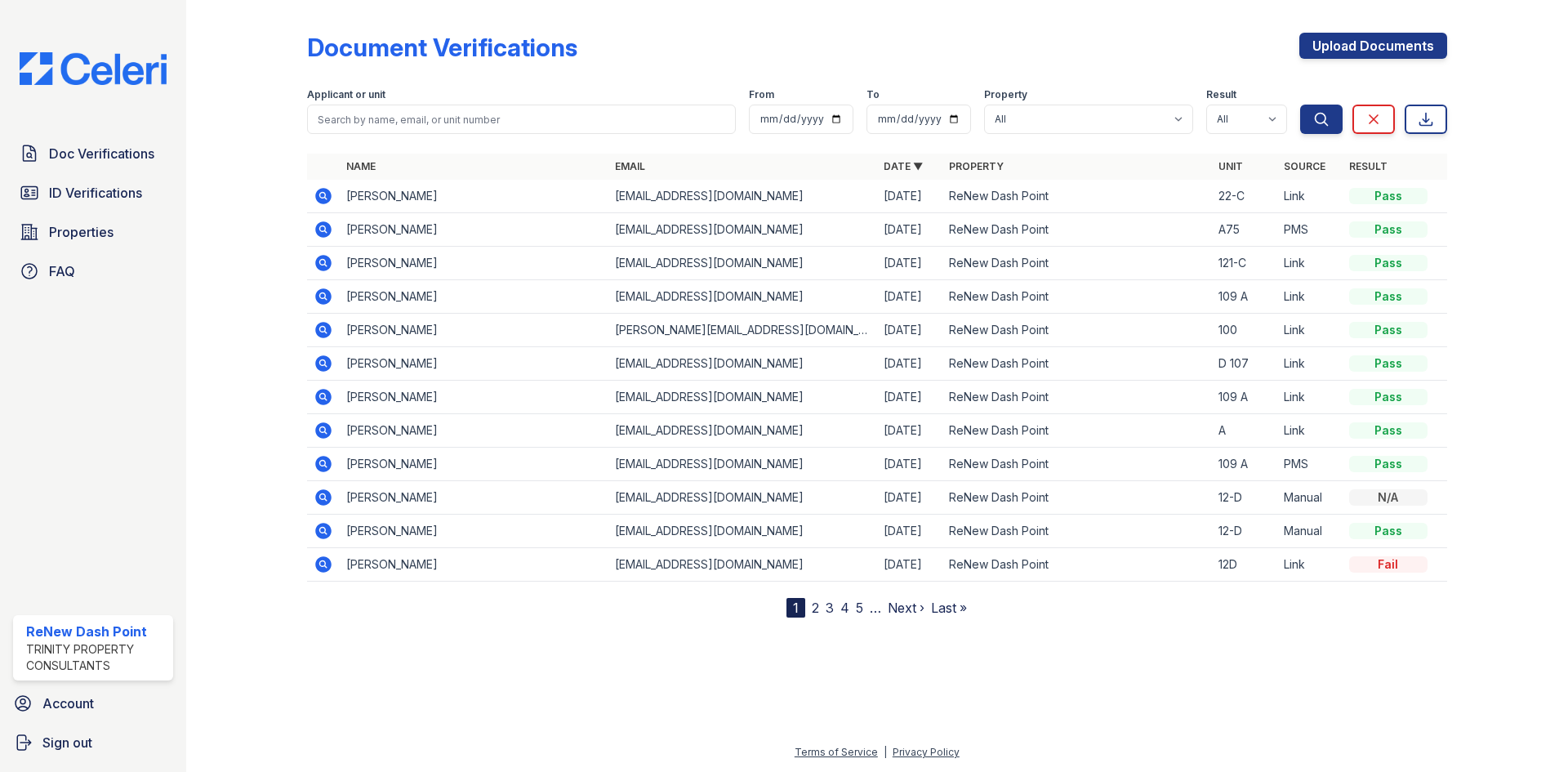
click at [327, 204] on icon at bounding box center [323, 196] width 20 height 20
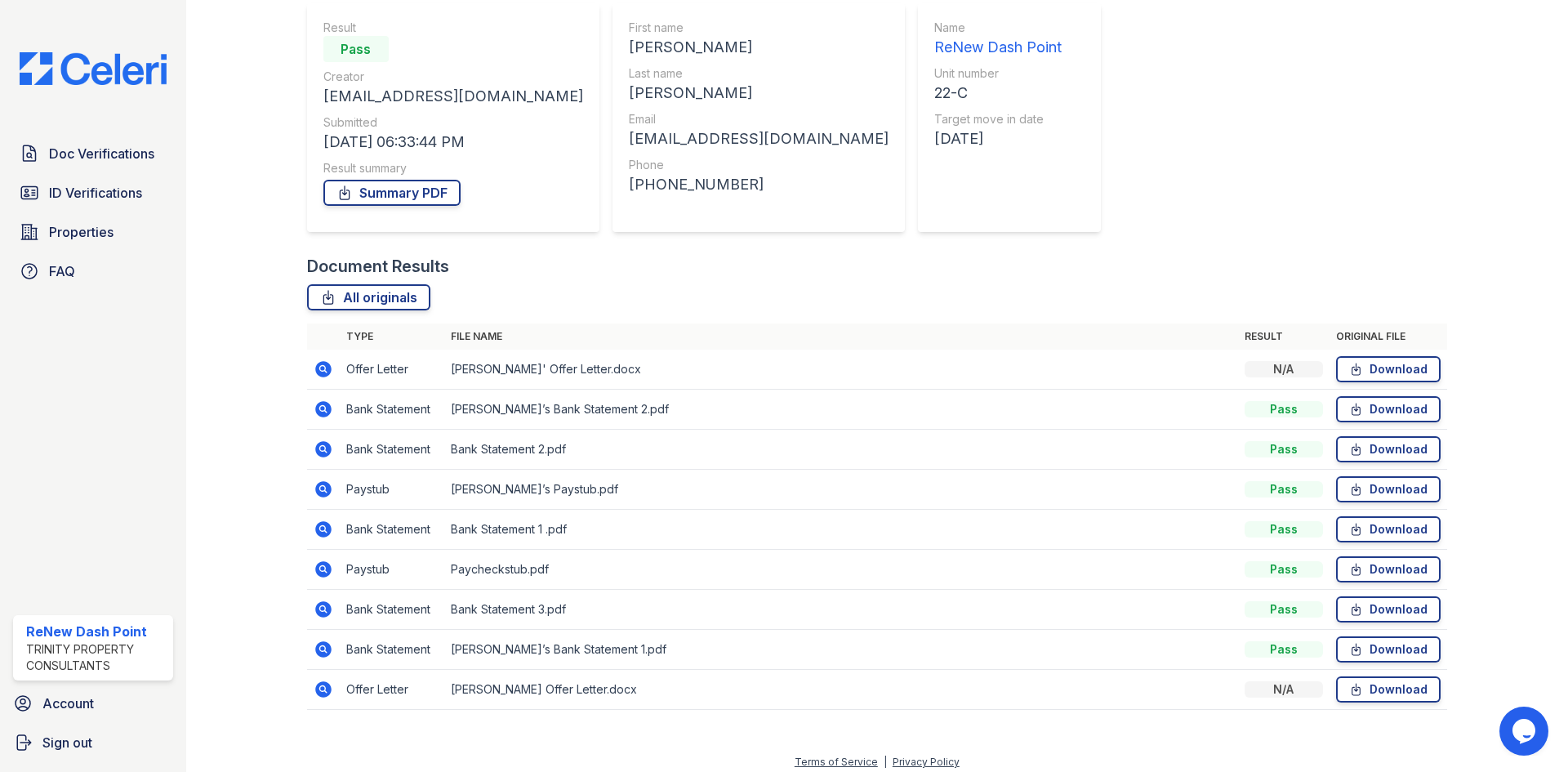
scroll to position [157, 0]
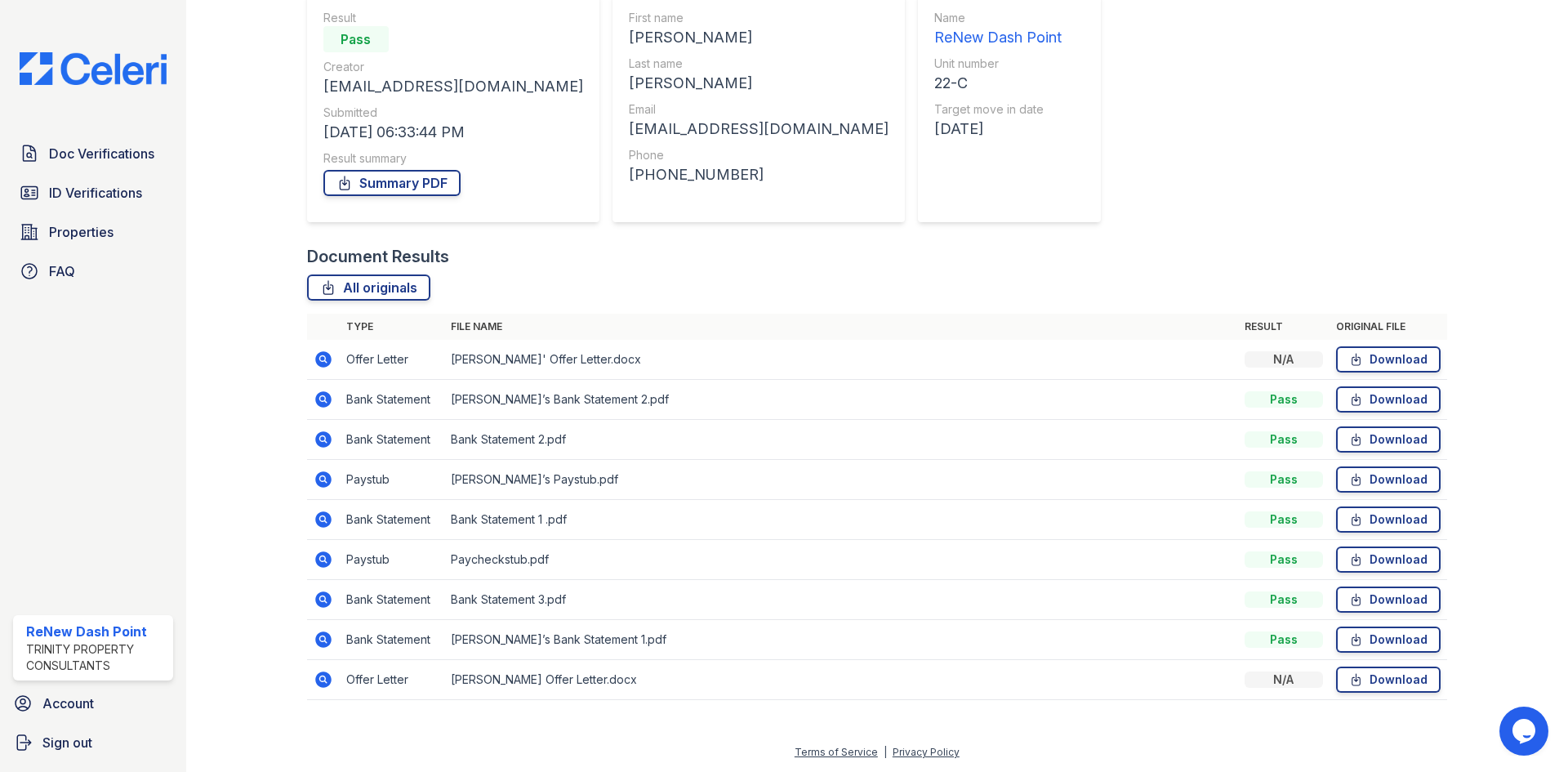
click at [320, 355] on icon at bounding box center [323, 359] width 16 height 16
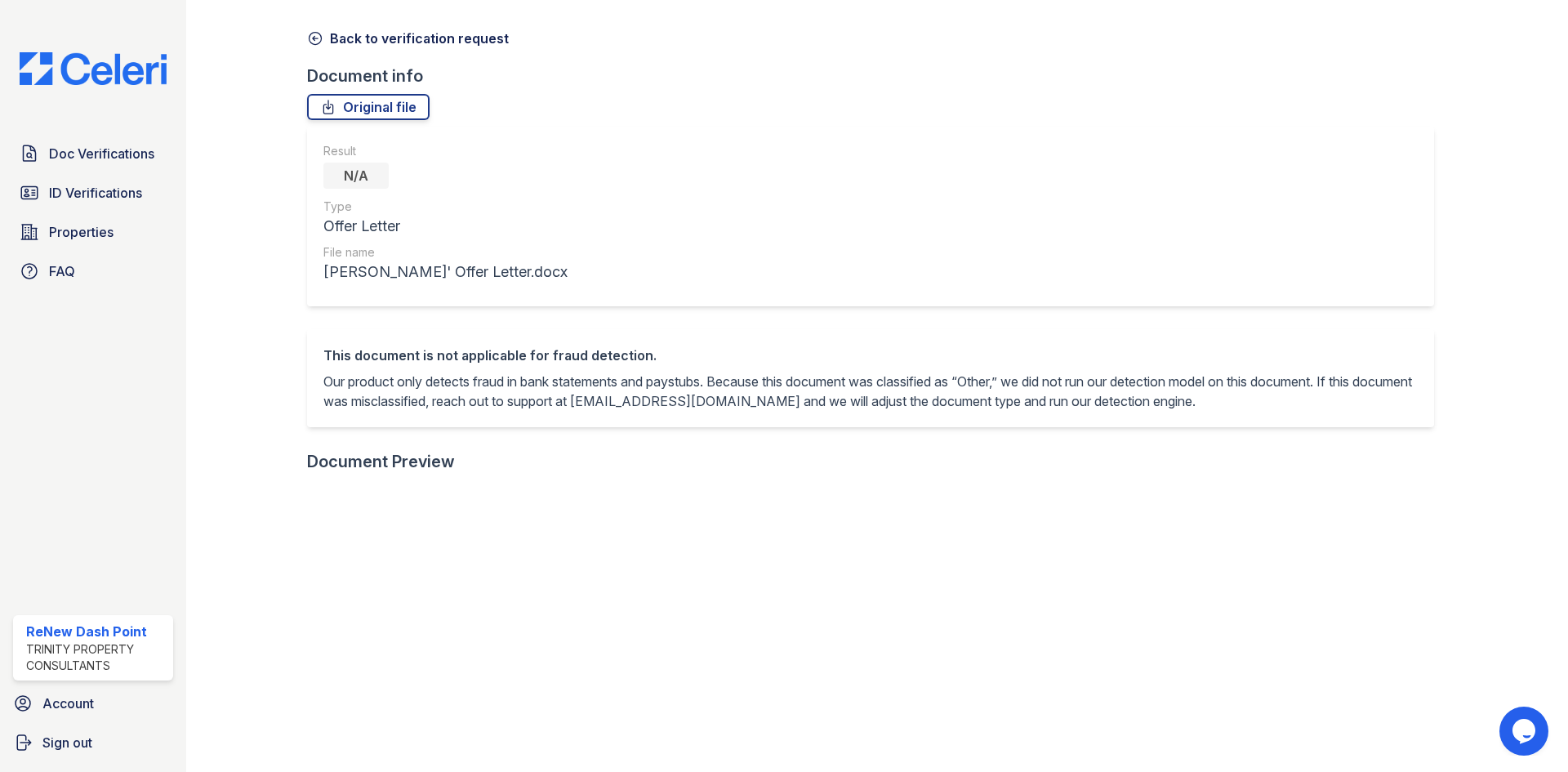
scroll to position [82, 0]
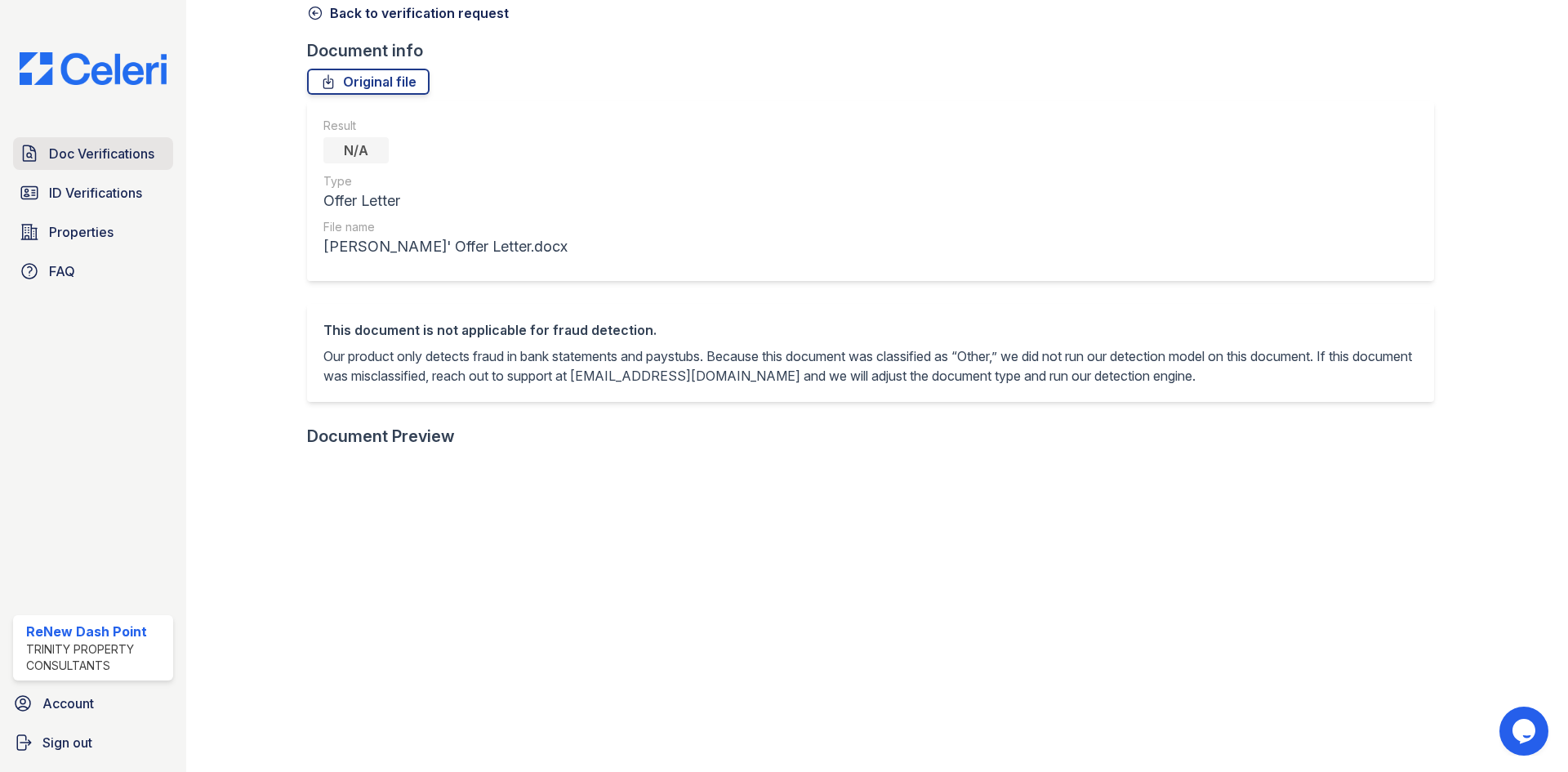
click at [115, 139] on link "Doc Verifications" at bounding box center [93, 154] width 160 height 33
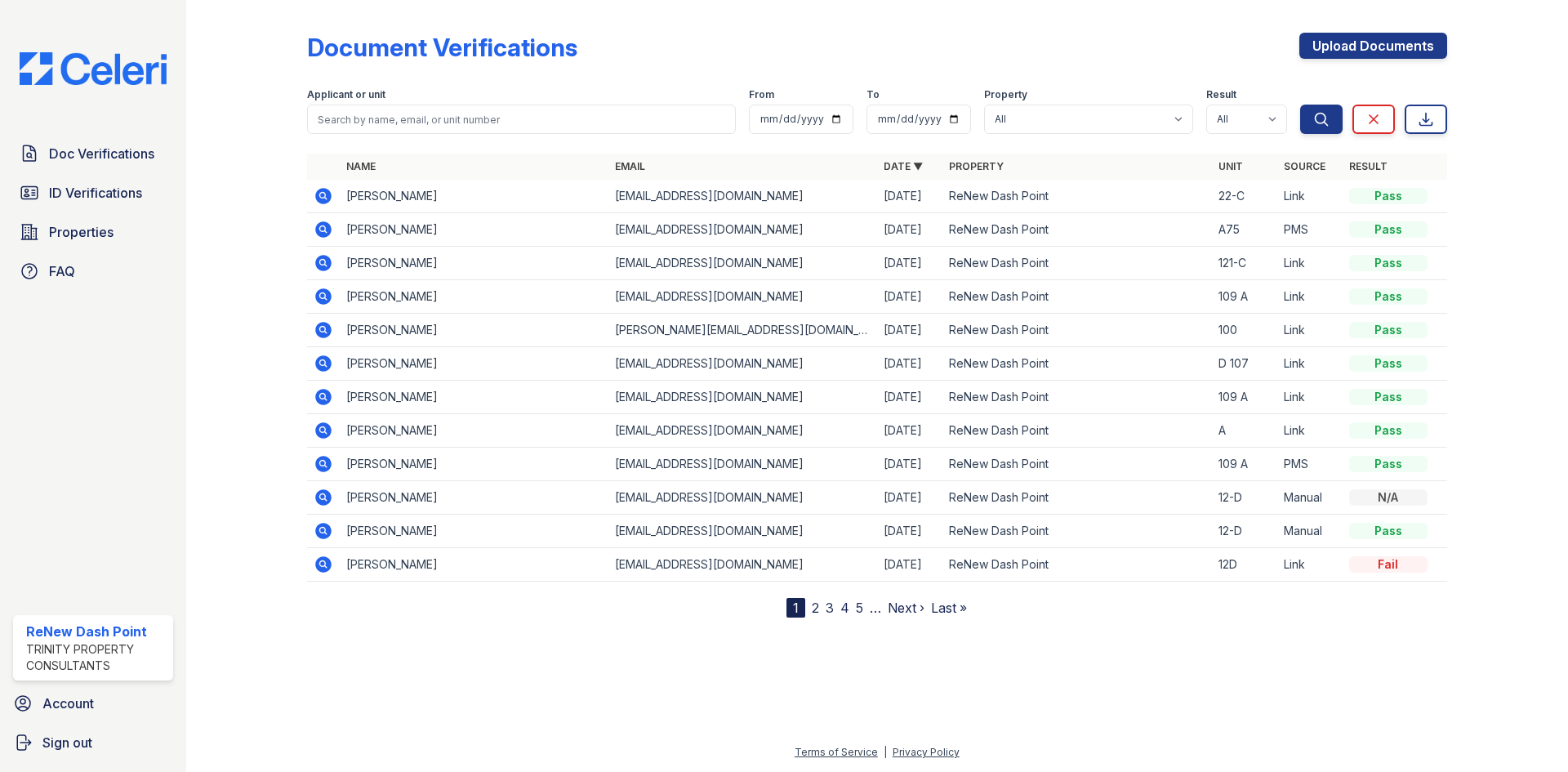
click at [321, 200] on icon at bounding box center [323, 196] width 16 height 16
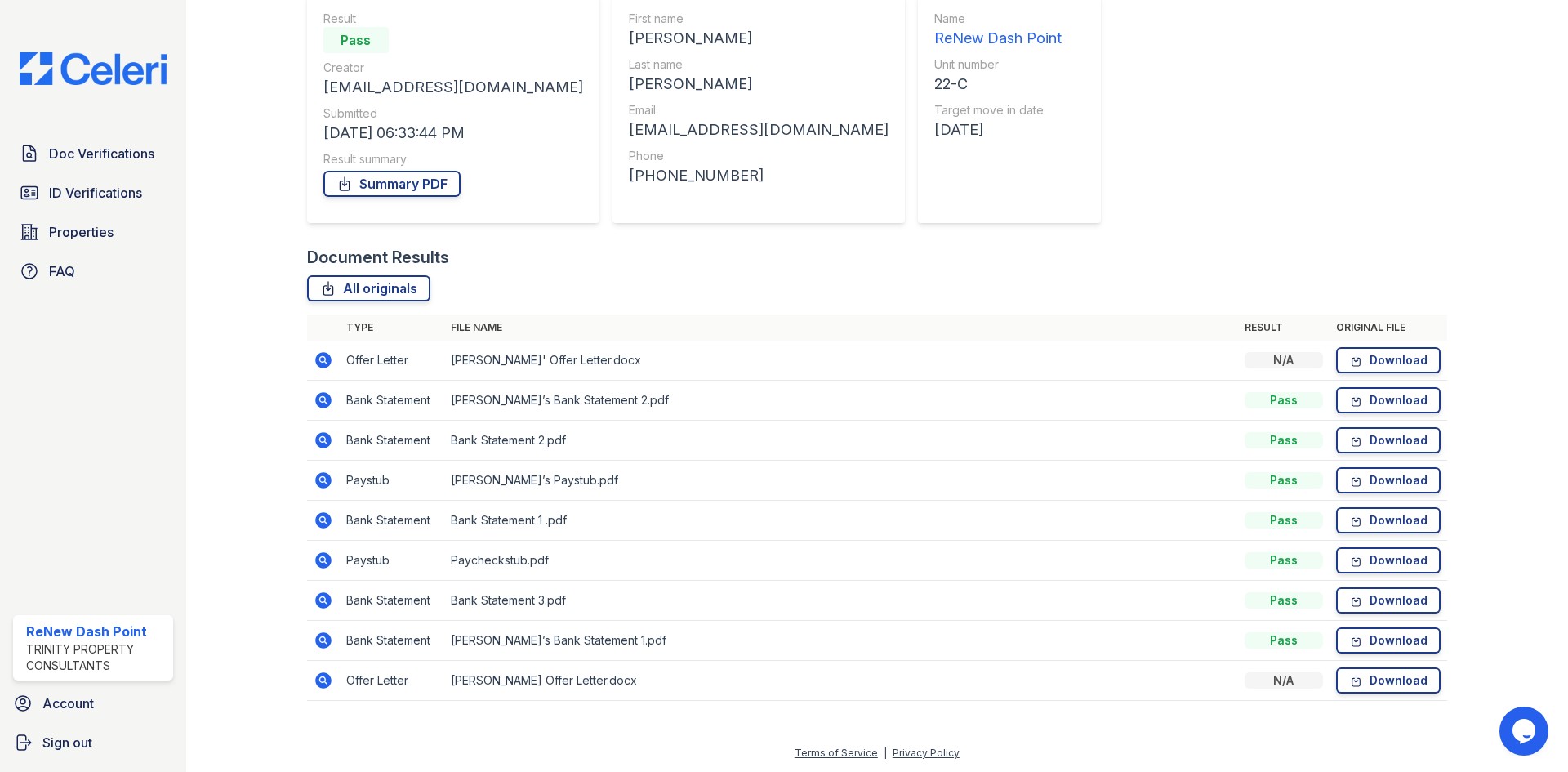
scroll to position [157, 0]
click at [326, 483] on icon at bounding box center [323, 479] width 16 height 16
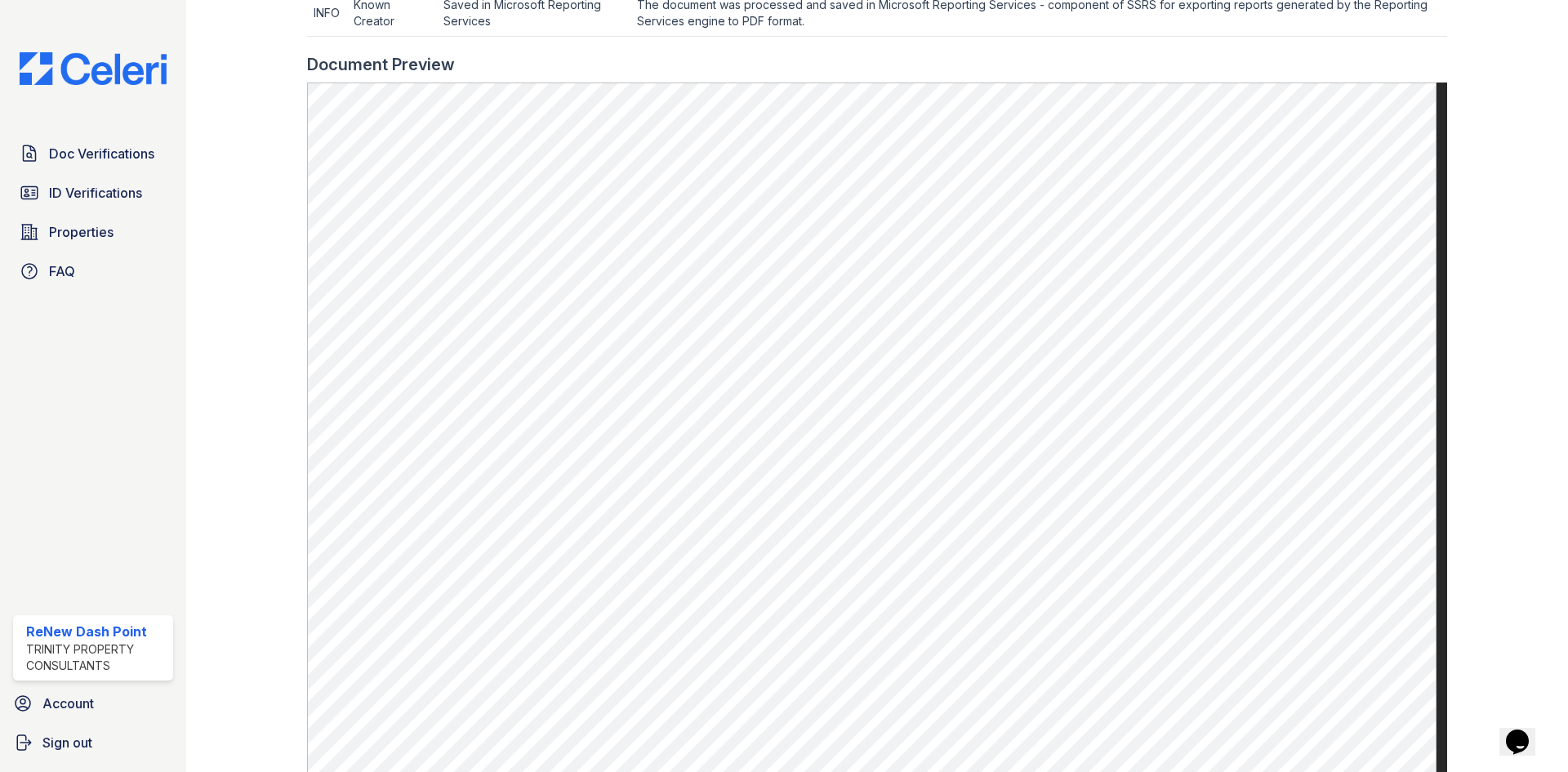
scroll to position [653, 0]
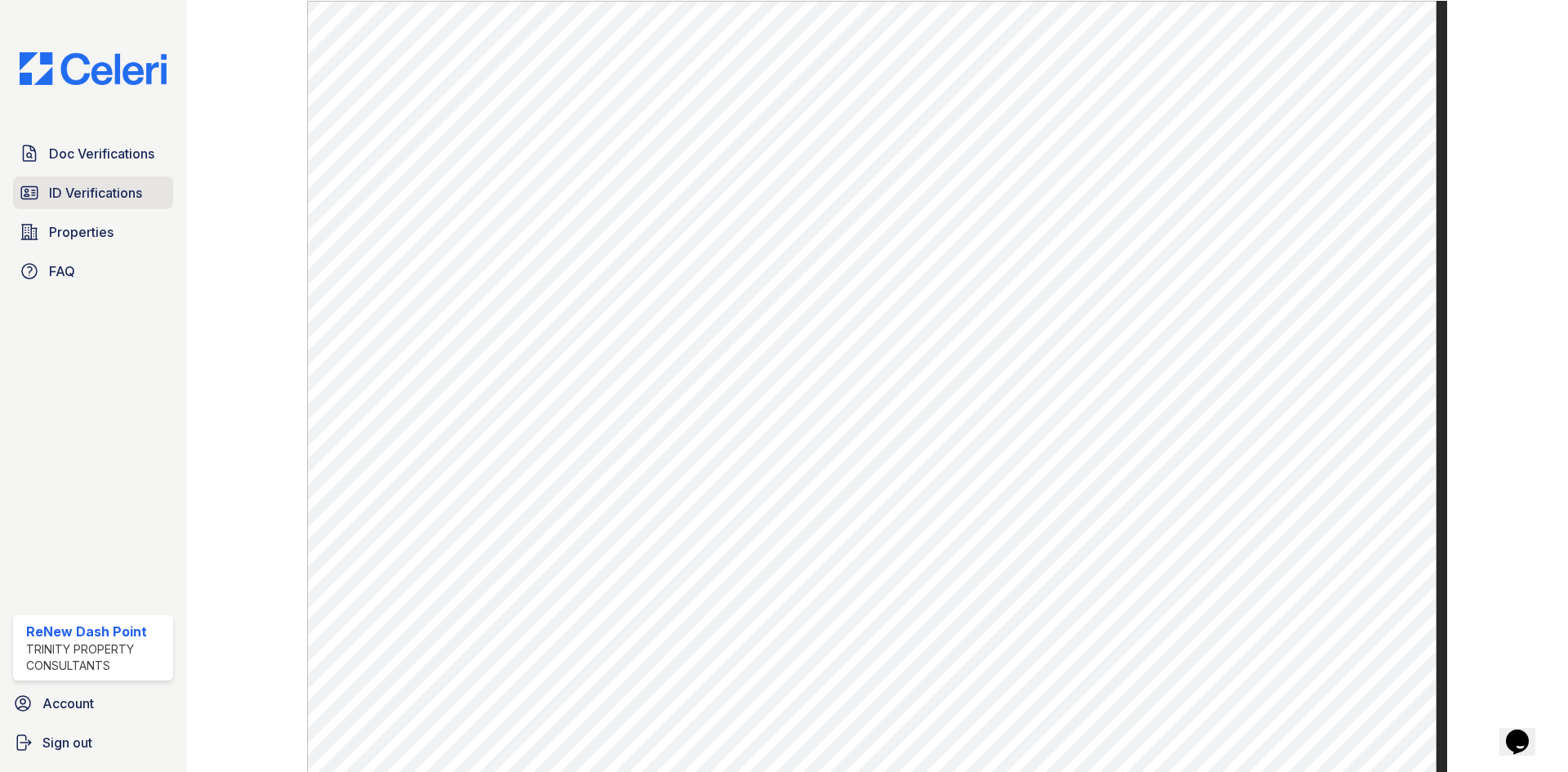
click at [91, 176] on link "ID Verifications" at bounding box center [93, 193] width 160 height 33
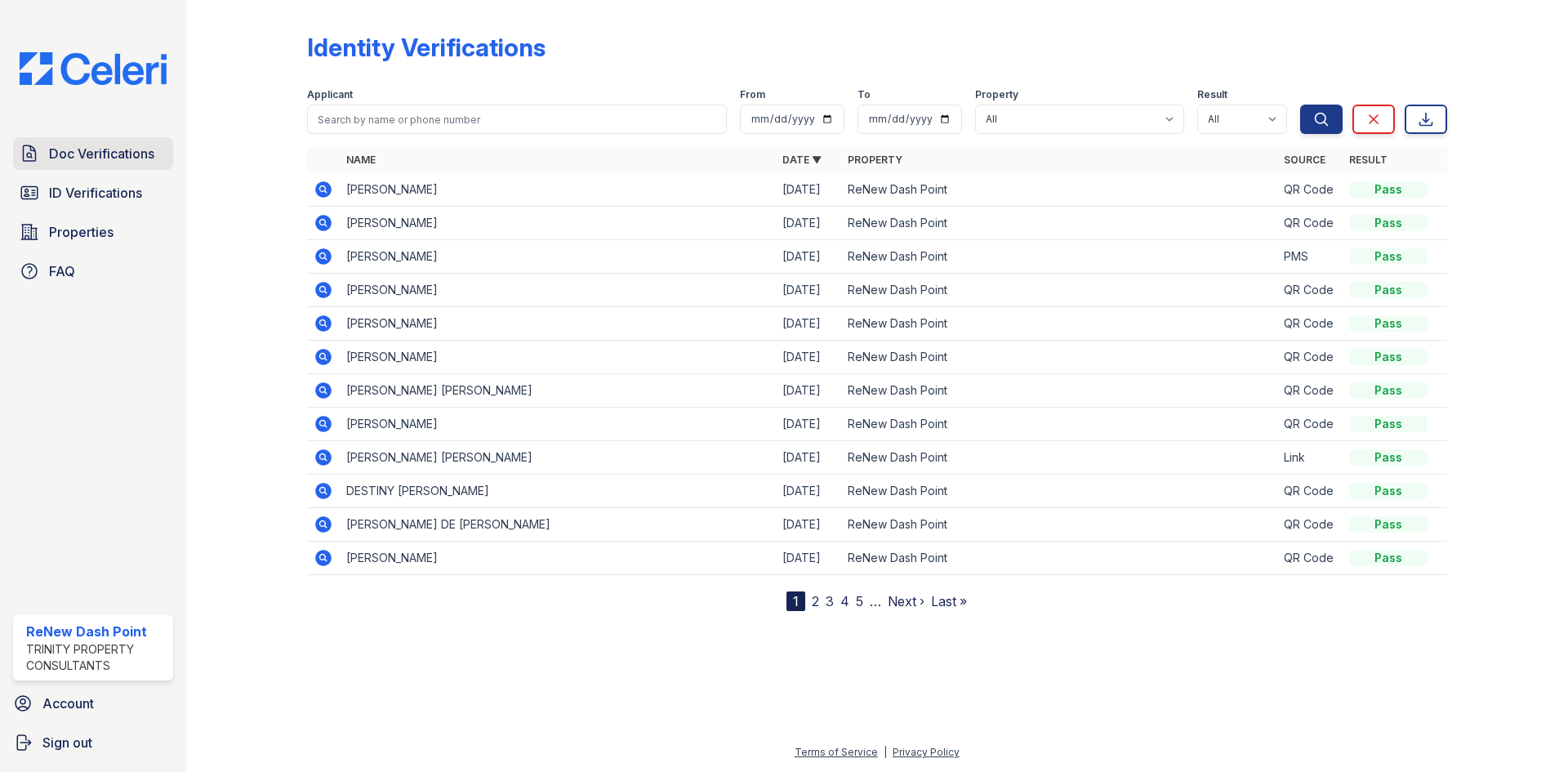
click at [120, 147] on span "Doc Verifications" at bounding box center [101, 154] width 105 height 20
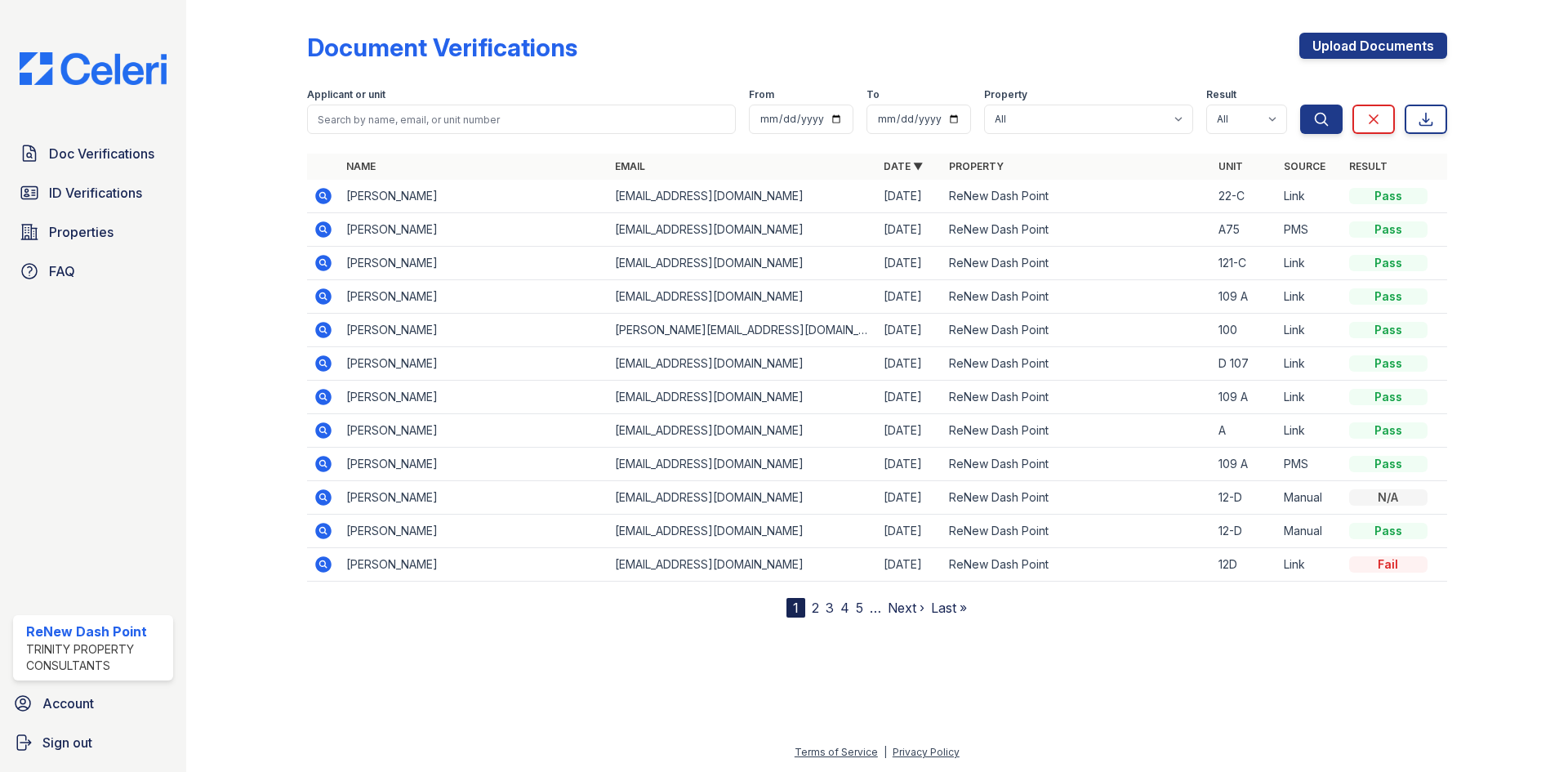
click at [316, 194] on icon at bounding box center [323, 196] width 16 height 16
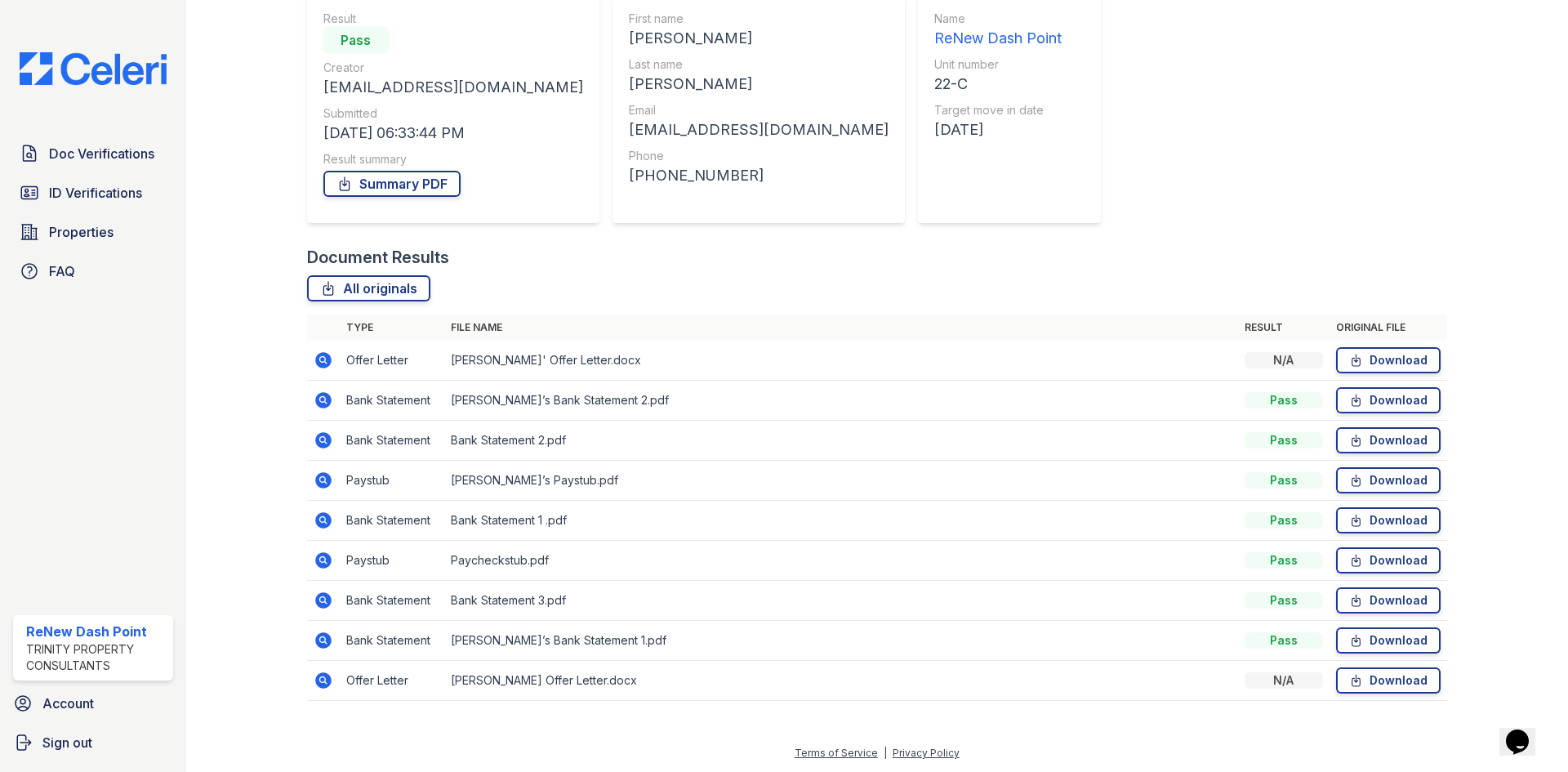
scroll to position [157, 0]
click at [327, 554] on icon at bounding box center [323, 559] width 16 height 16
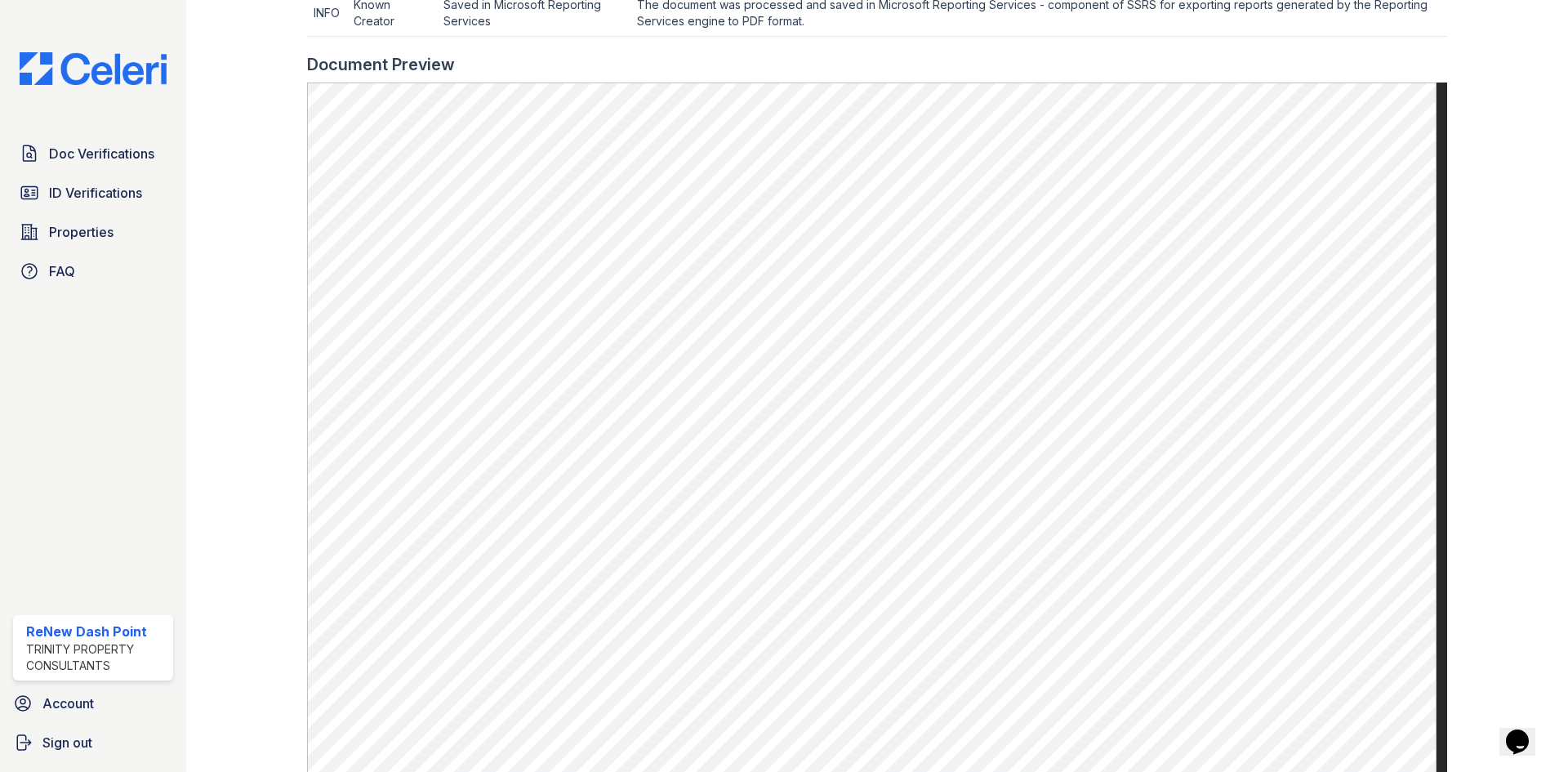
scroll to position [653, 0]
